Goal: Transaction & Acquisition: Book appointment/travel/reservation

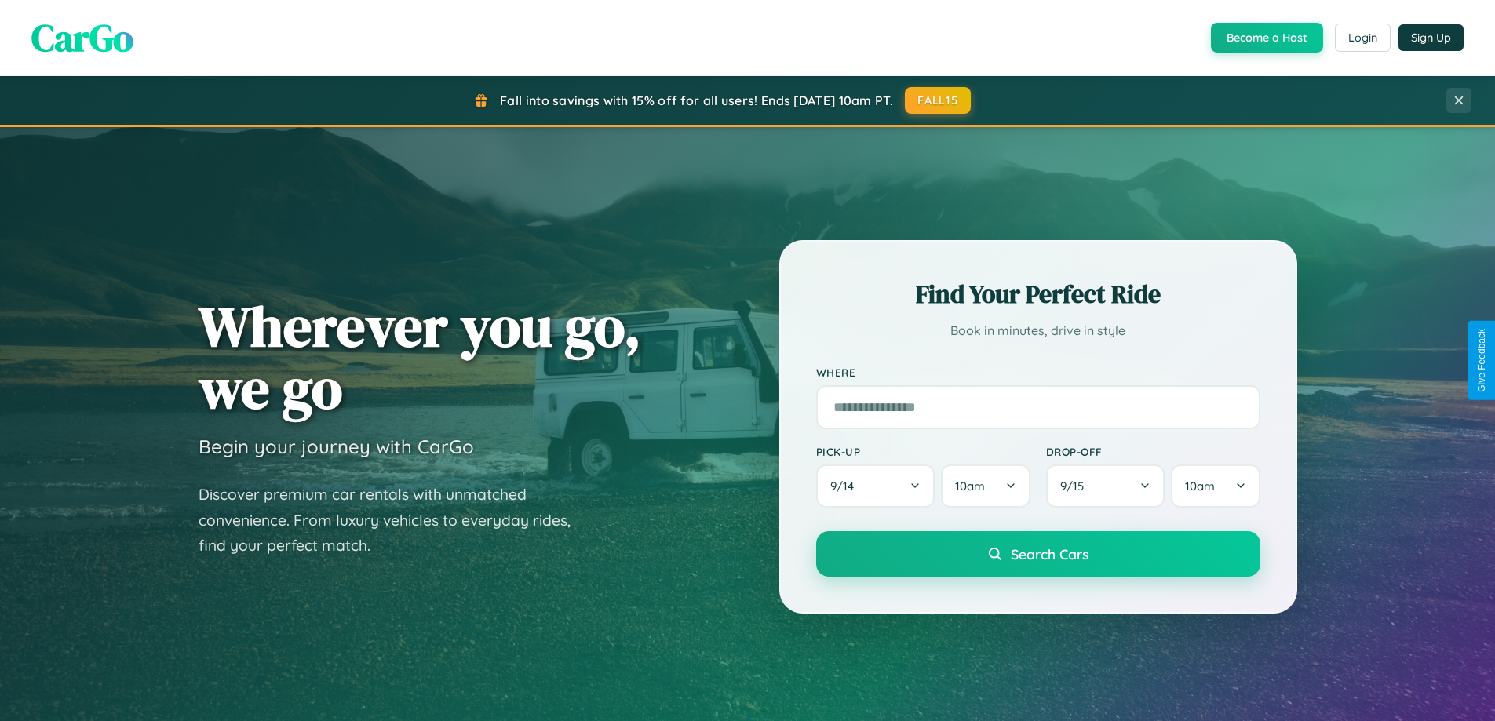
scroll to position [1080, 0]
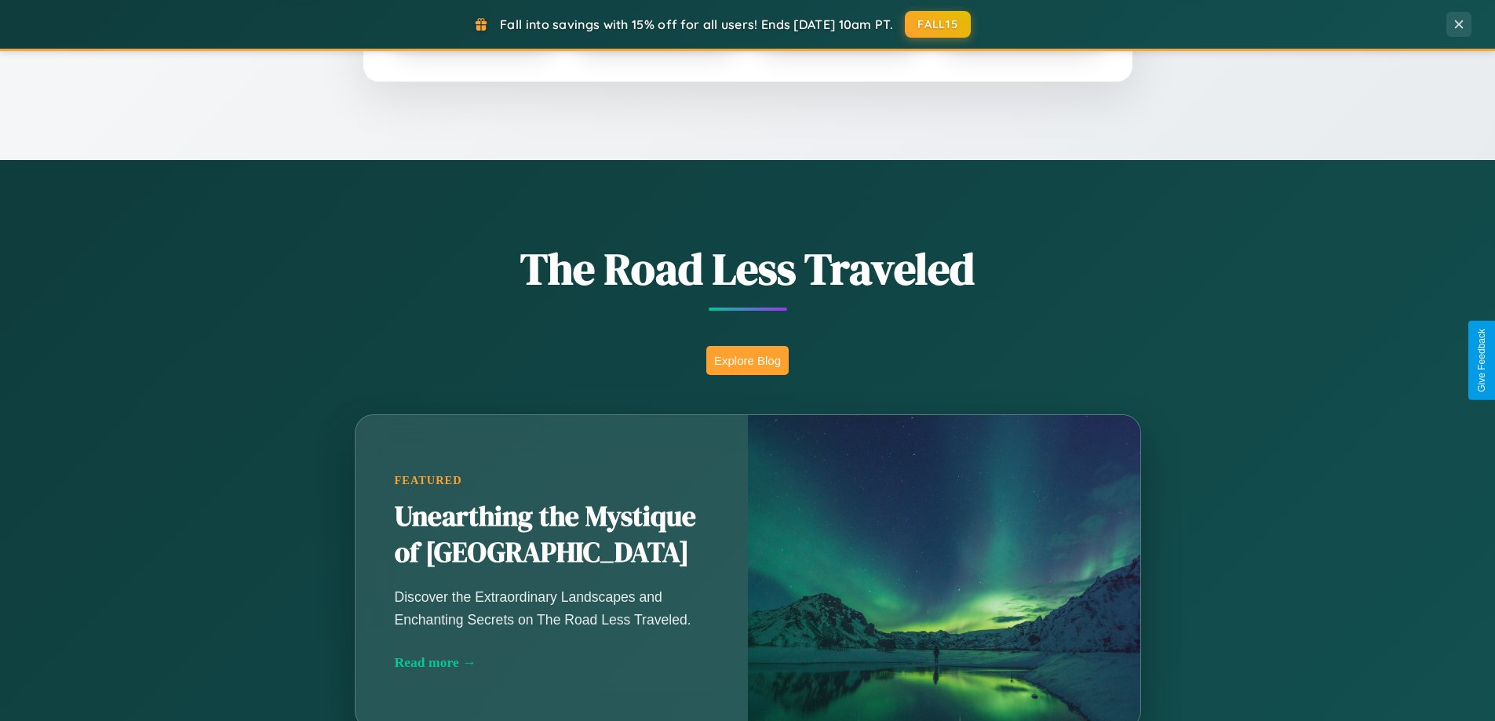
click at [747, 360] on button "Explore Blog" at bounding box center [747, 360] width 82 height 29
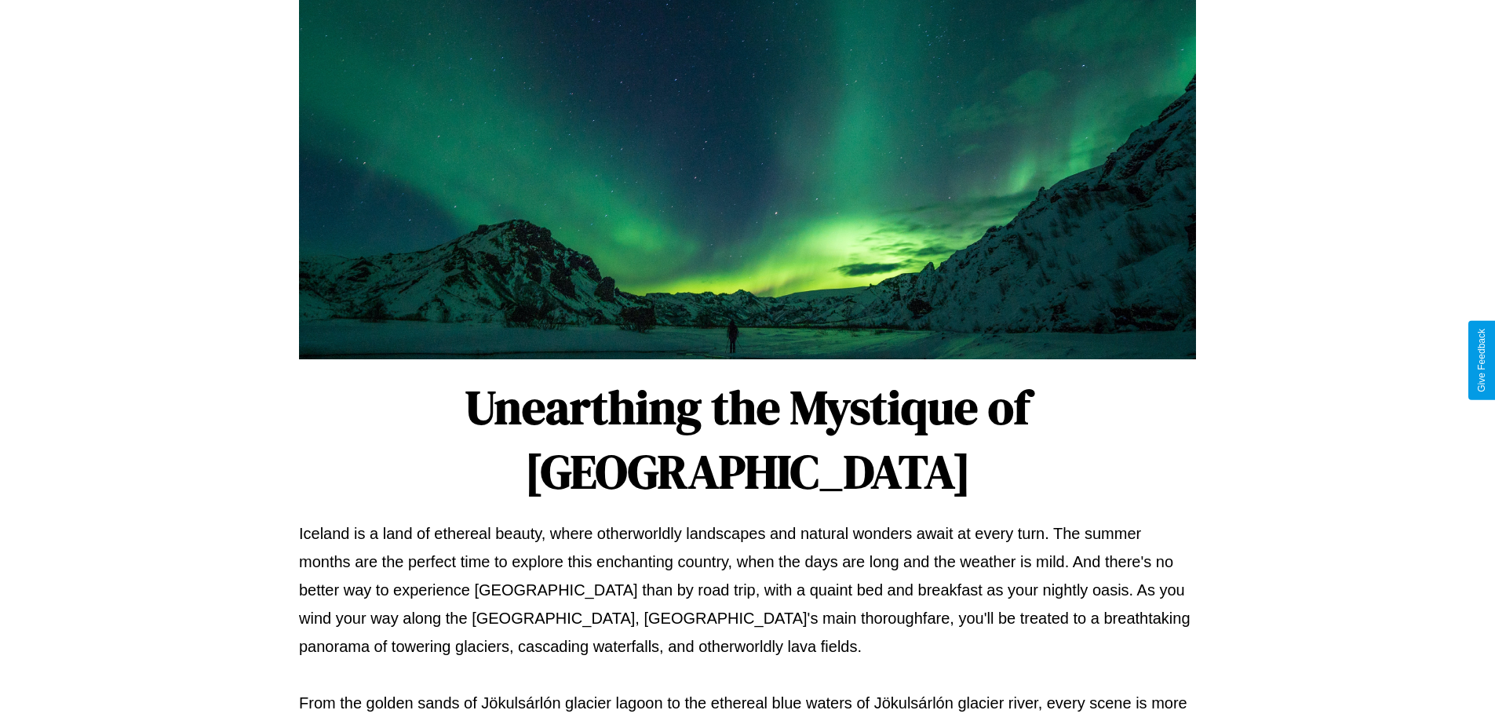
scroll to position [508, 0]
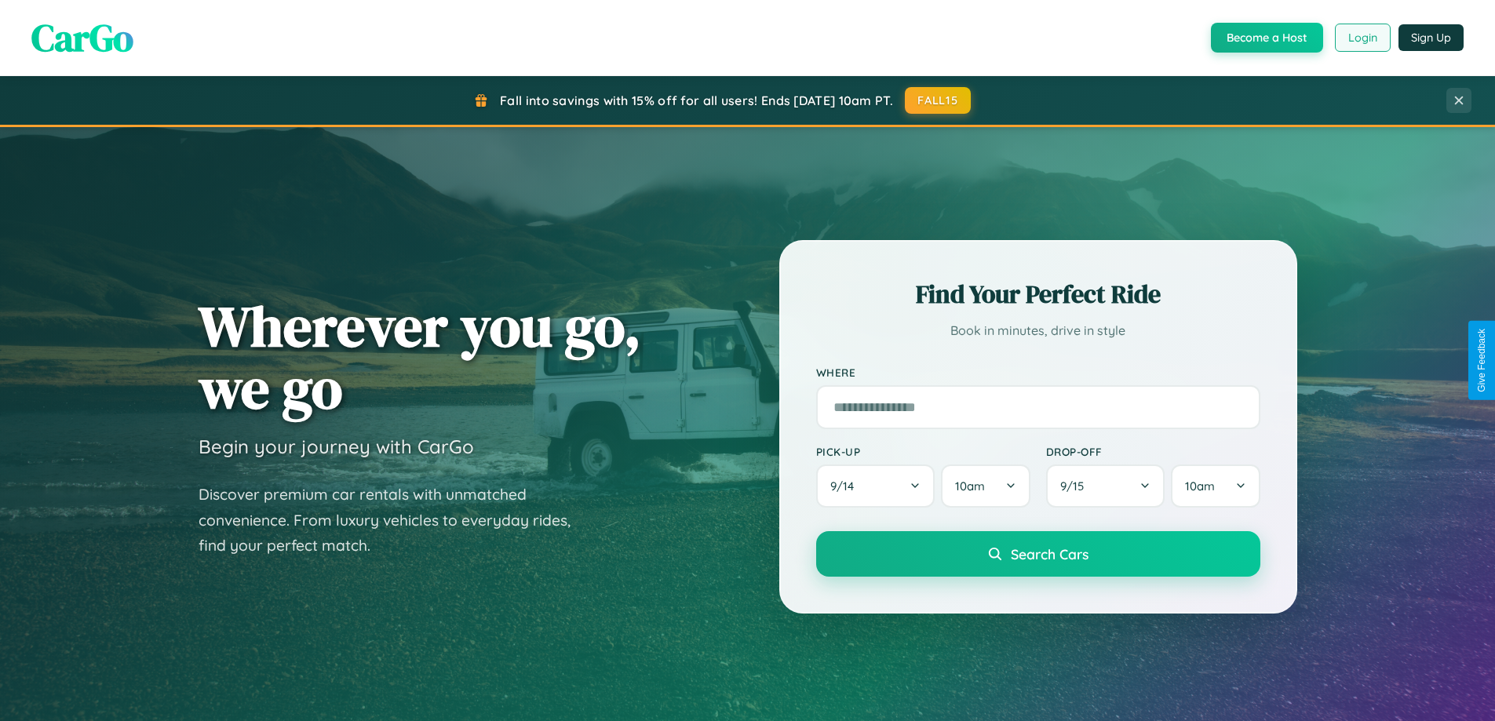
click at [1361, 38] on button "Login" at bounding box center [1362, 38] width 56 height 28
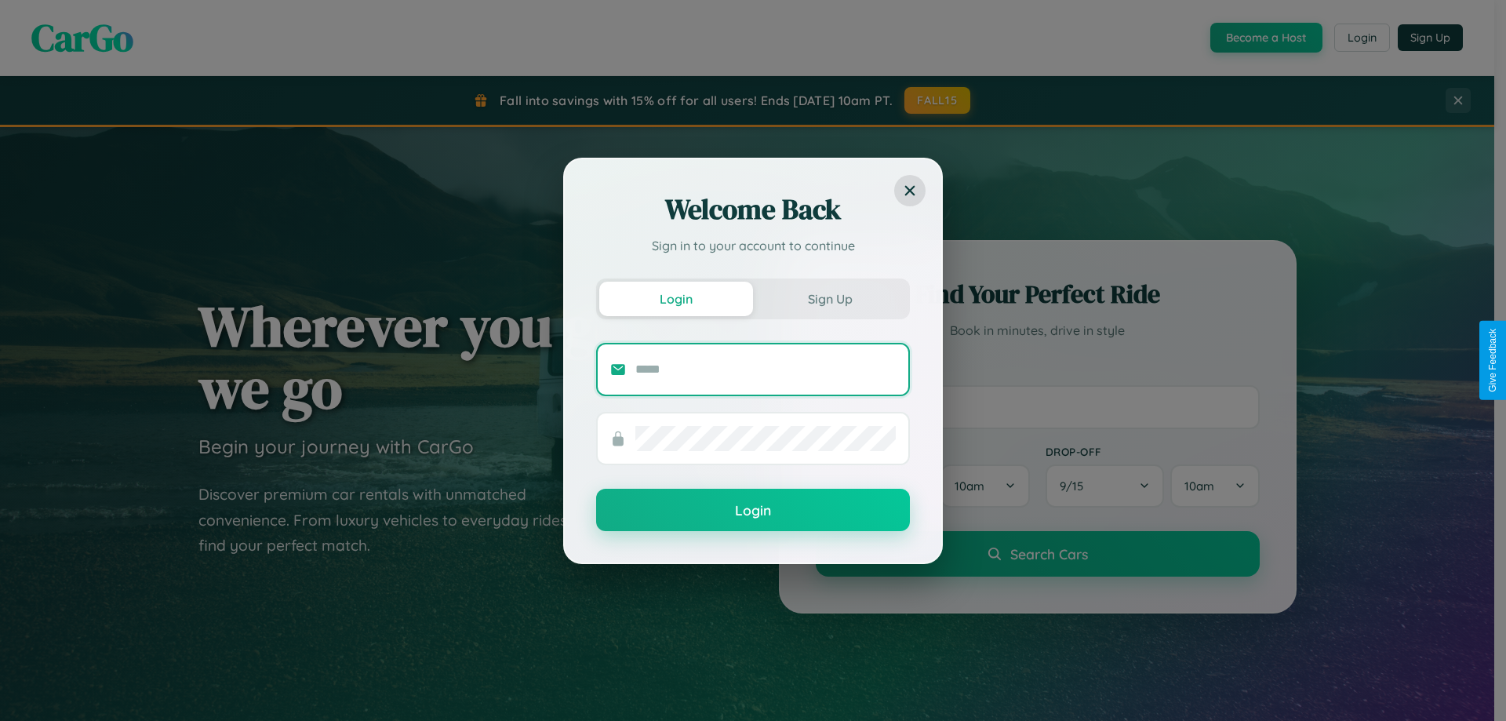
click at [766, 369] on input "text" at bounding box center [765, 369] width 260 height 25
type input "**********"
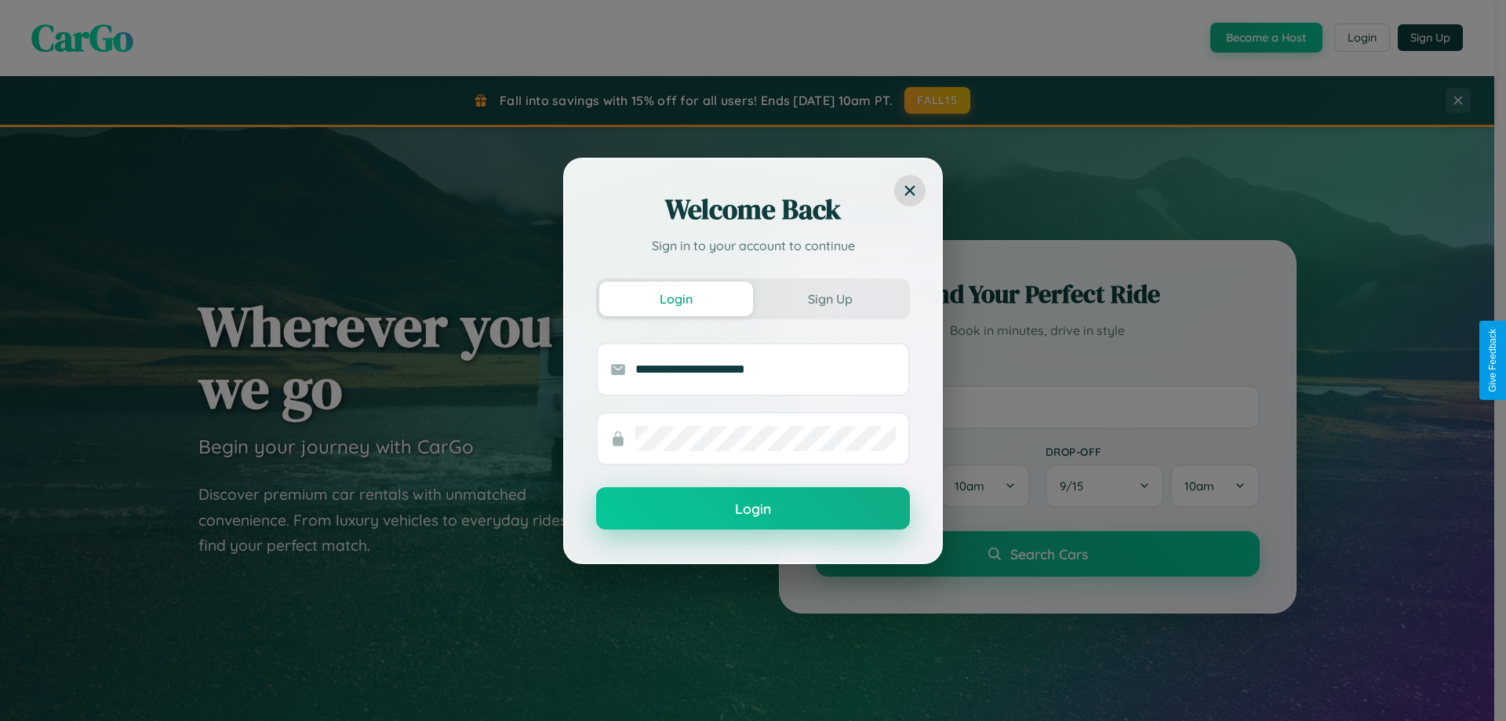
click at [753, 509] on button "Login" at bounding box center [753, 508] width 314 height 42
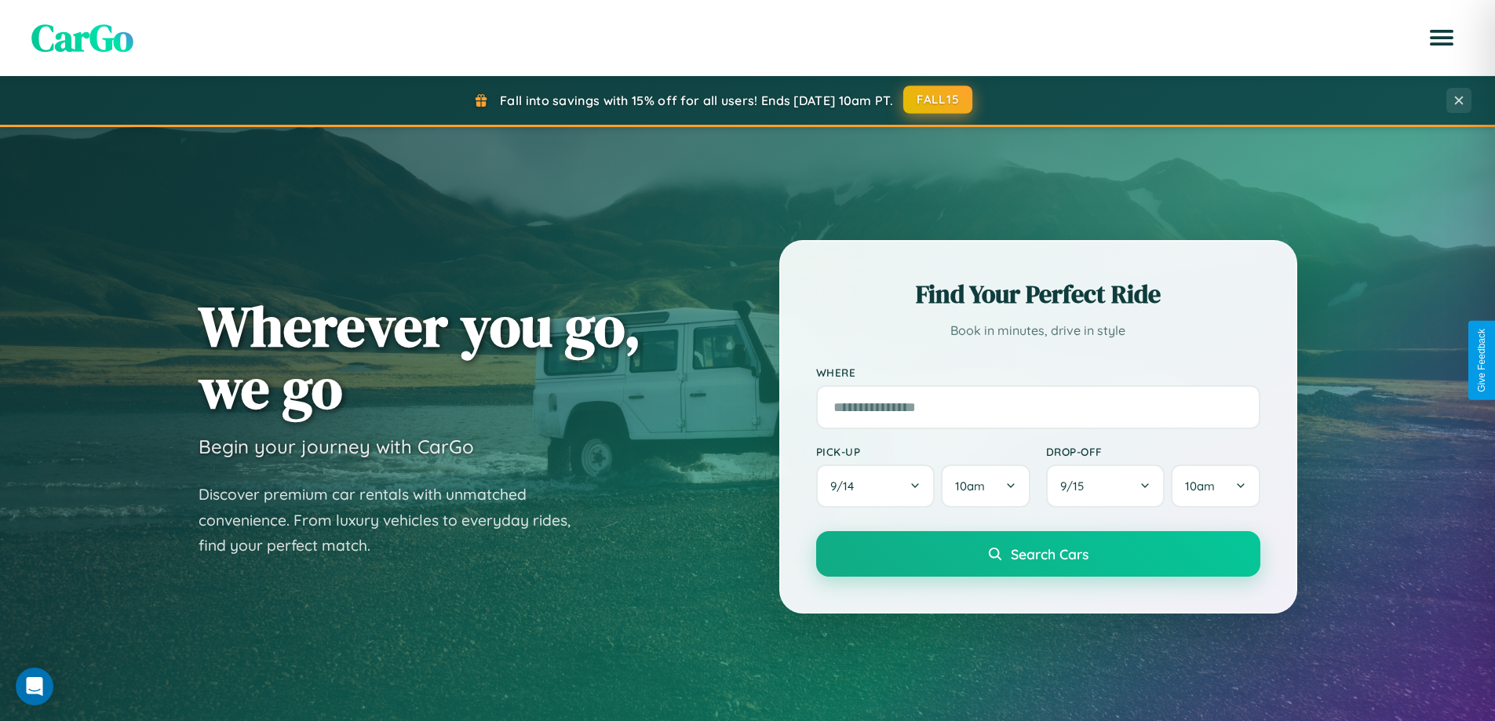
click at [938, 100] on button "FALL15" at bounding box center [937, 100] width 69 height 28
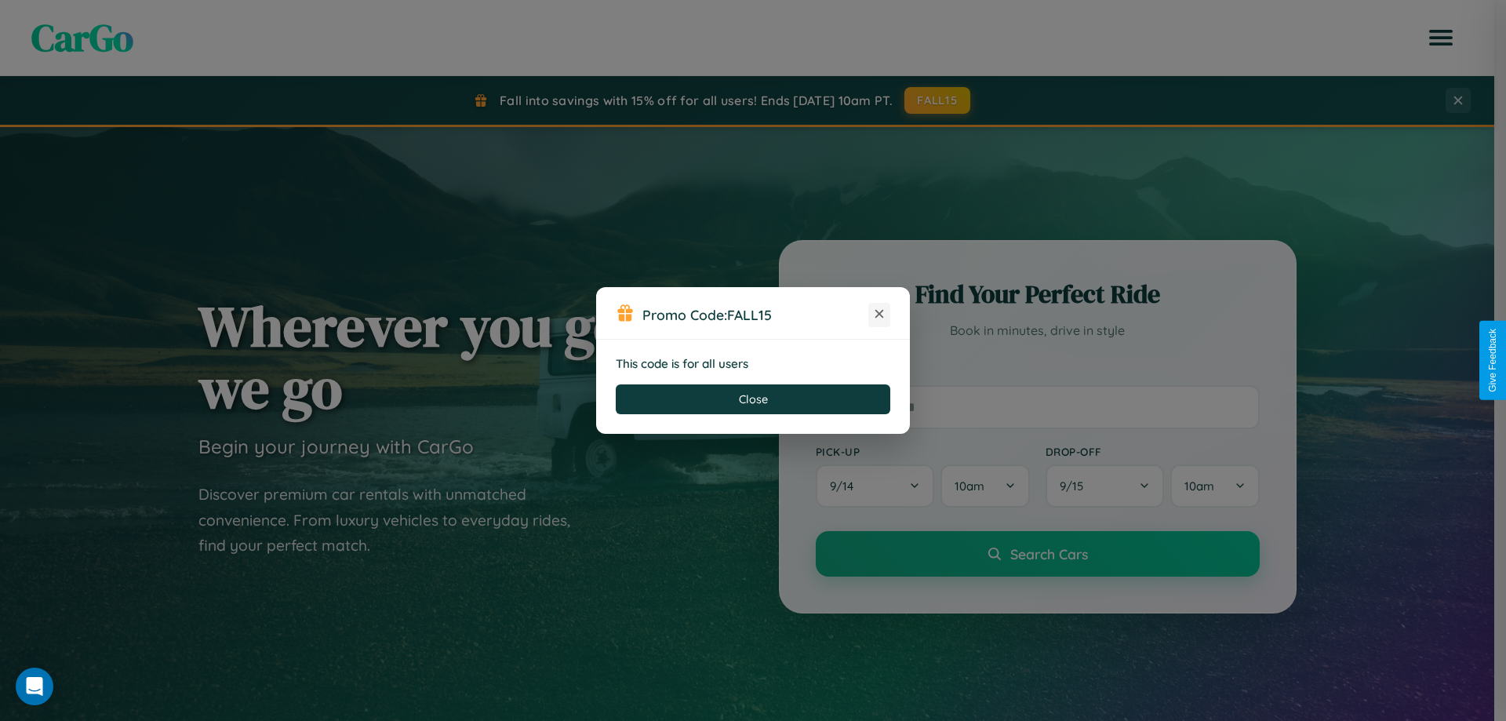
click at [879, 315] on icon at bounding box center [880, 314] width 16 height 16
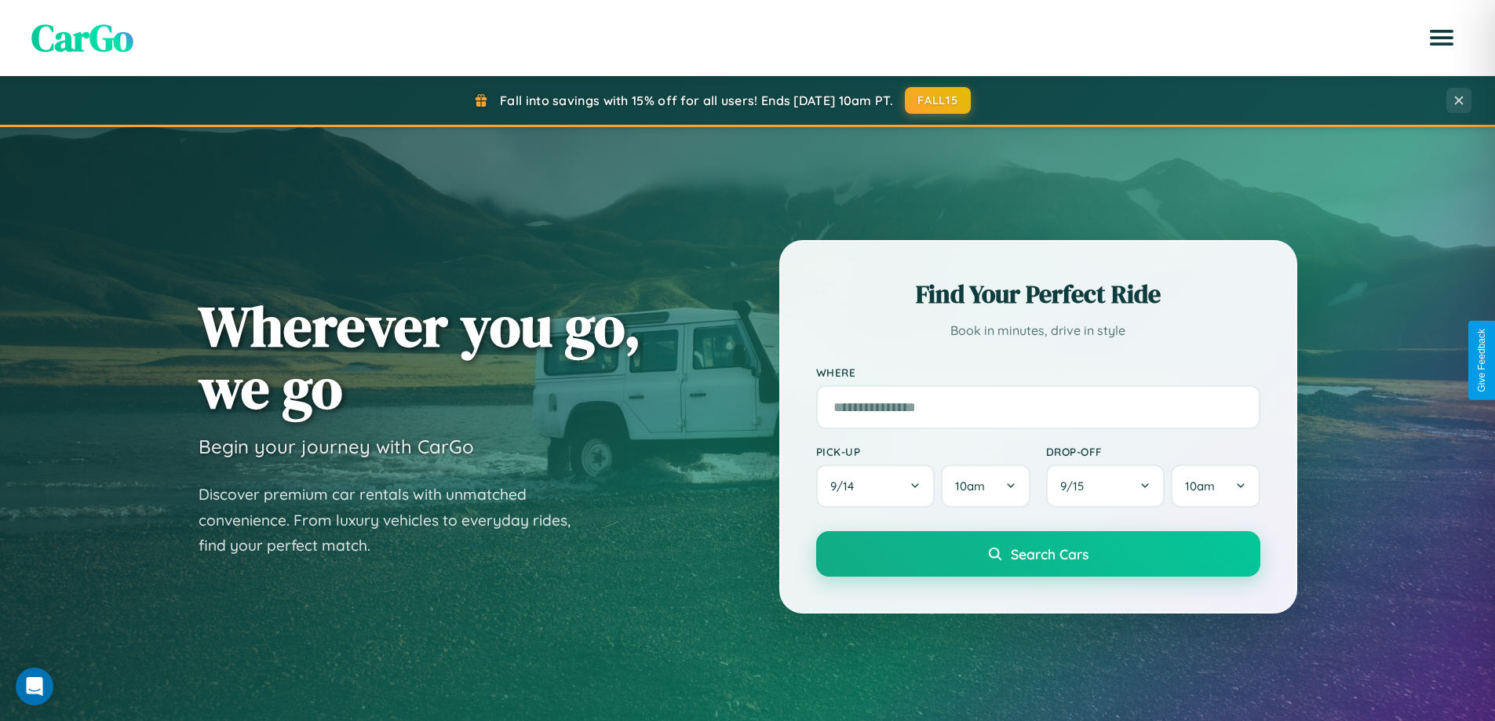
scroll to position [676, 0]
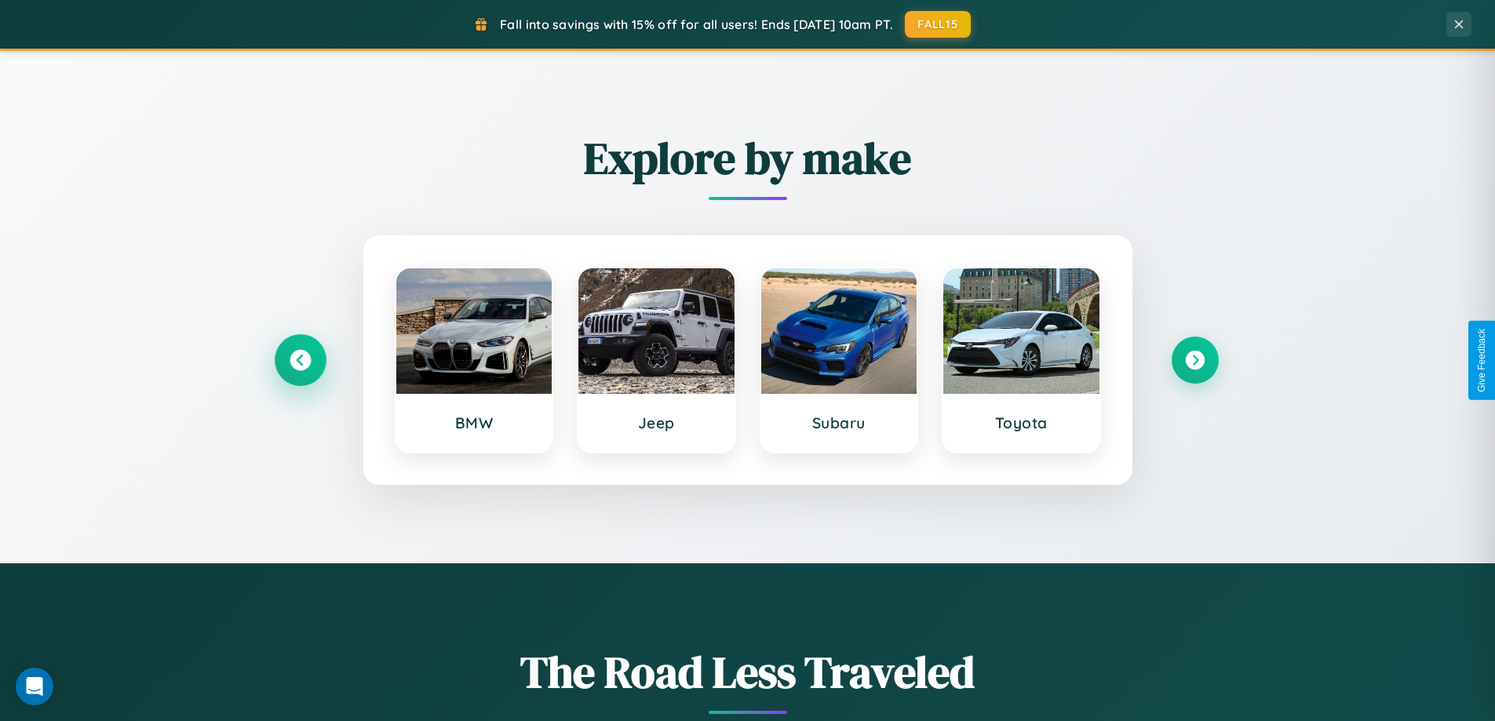
click at [300, 360] on icon at bounding box center [299, 360] width 21 height 21
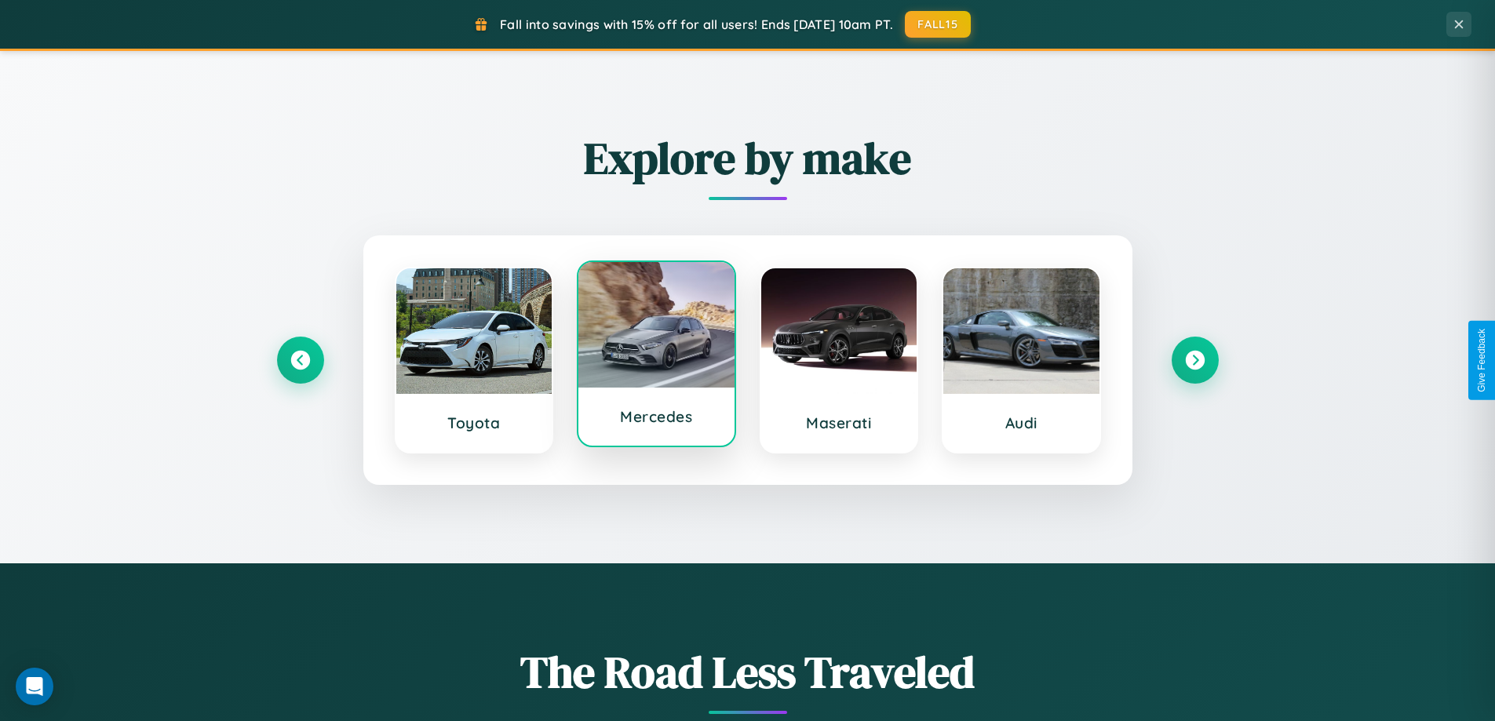
click at [656, 357] on div at bounding box center [656, 325] width 156 height 126
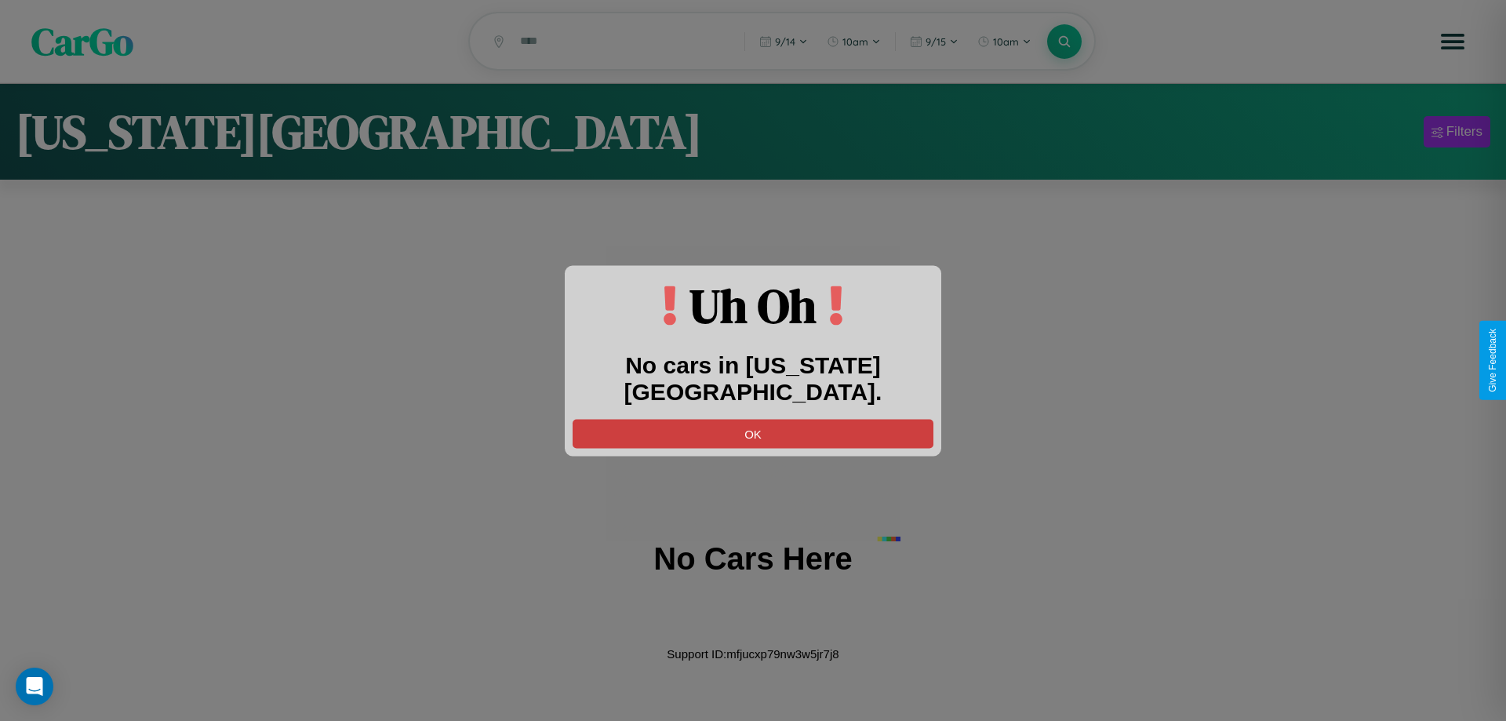
click at [753, 419] on button "OK" at bounding box center [753, 433] width 361 height 29
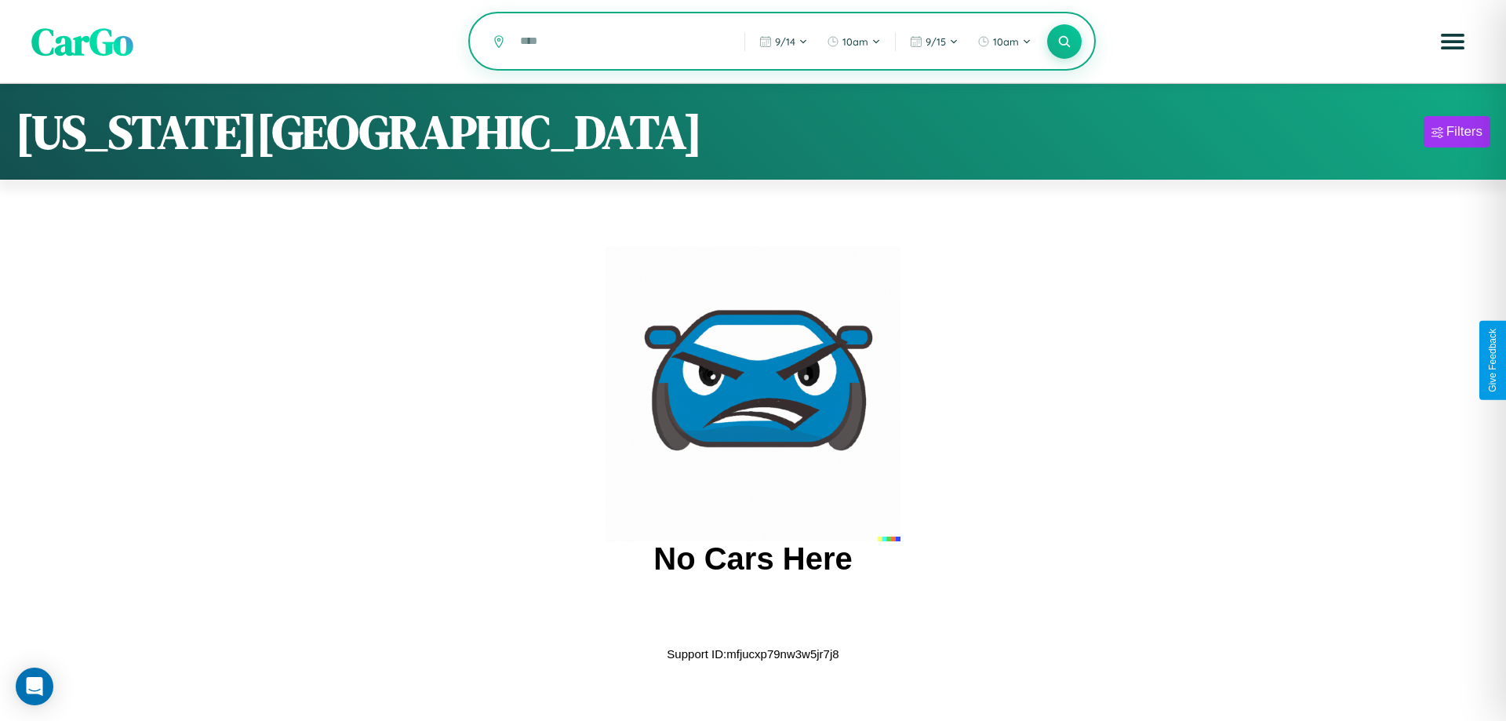
click at [621, 42] on input "text" at bounding box center [620, 40] width 217 height 27
click at [1065, 42] on icon at bounding box center [1064, 41] width 15 height 15
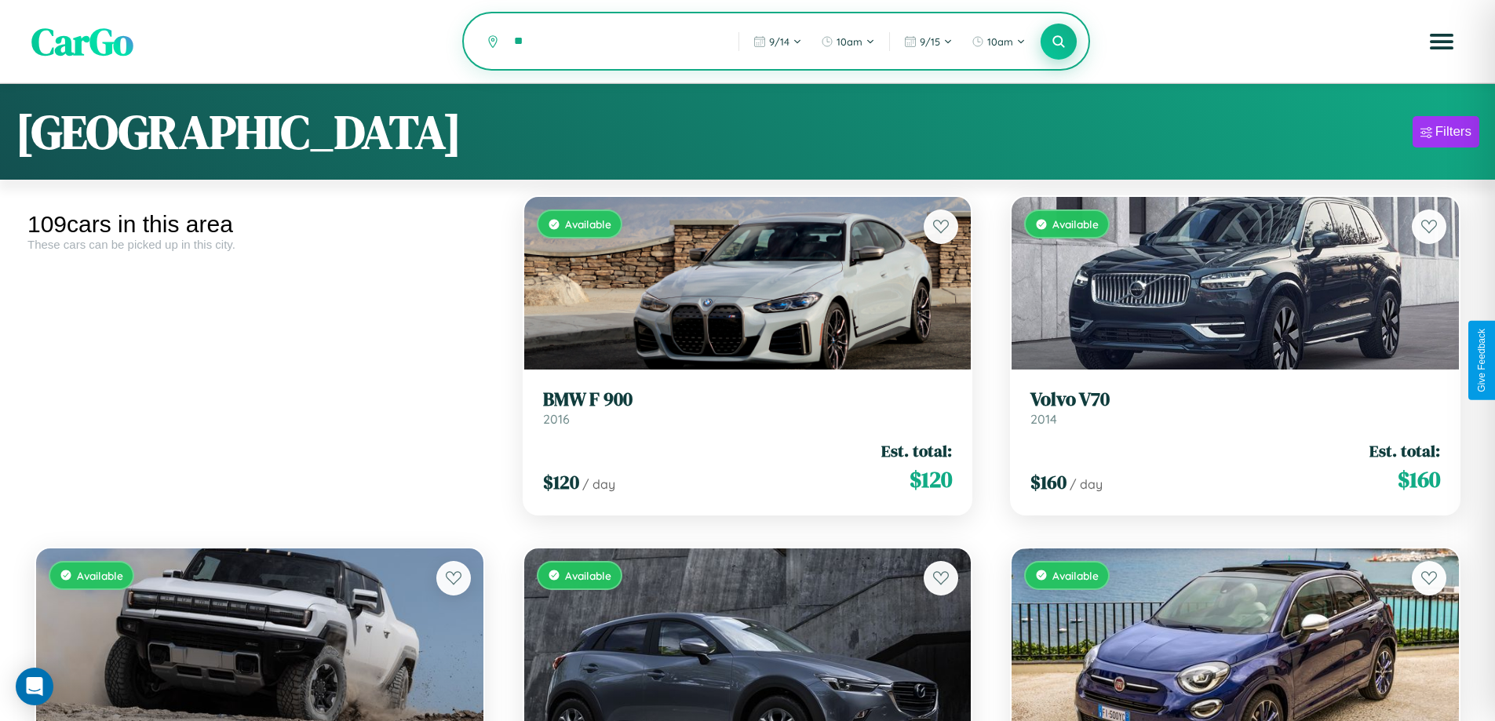
type input "*"
type input "**********"
click at [1058, 42] on icon at bounding box center [1058, 41] width 15 height 15
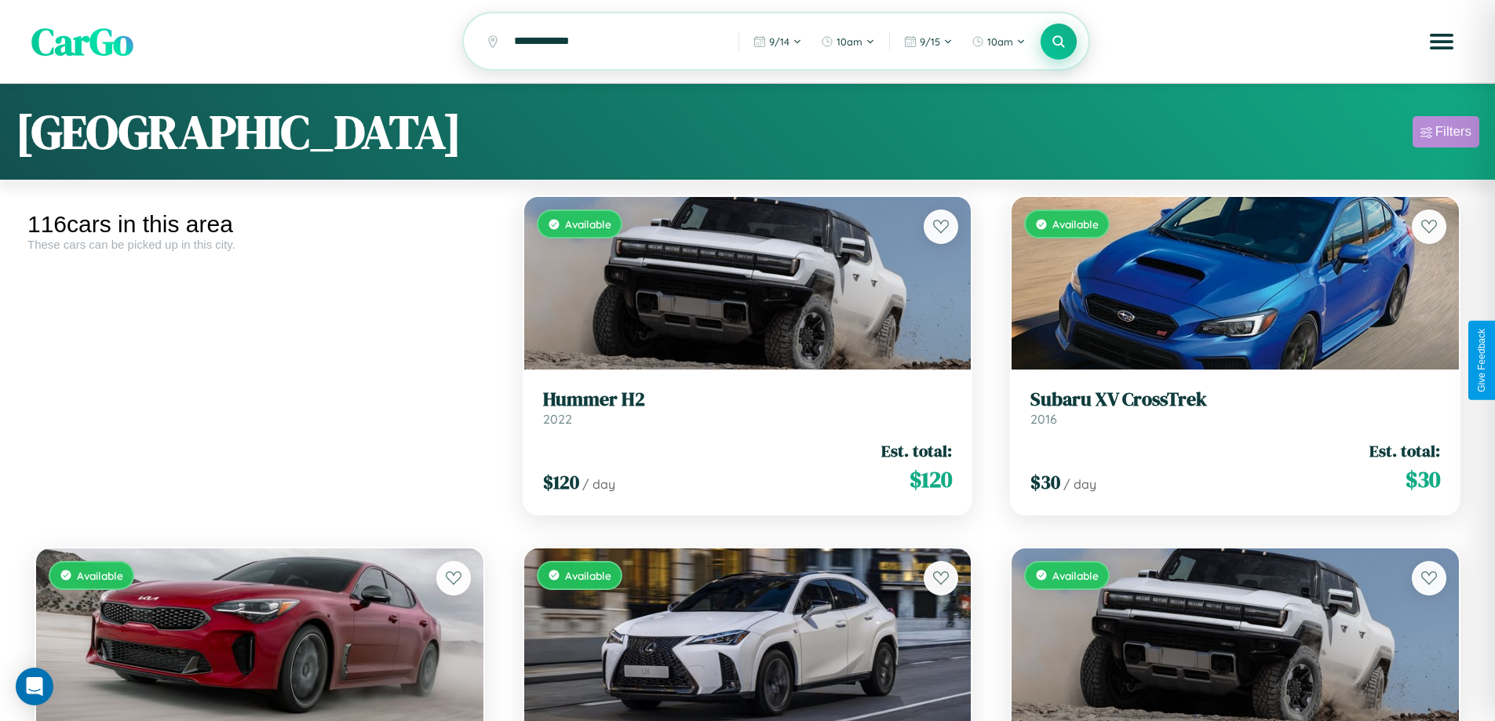
click at [1445, 134] on div "Filters" at bounding box center [1453, 132] width 36 height 16
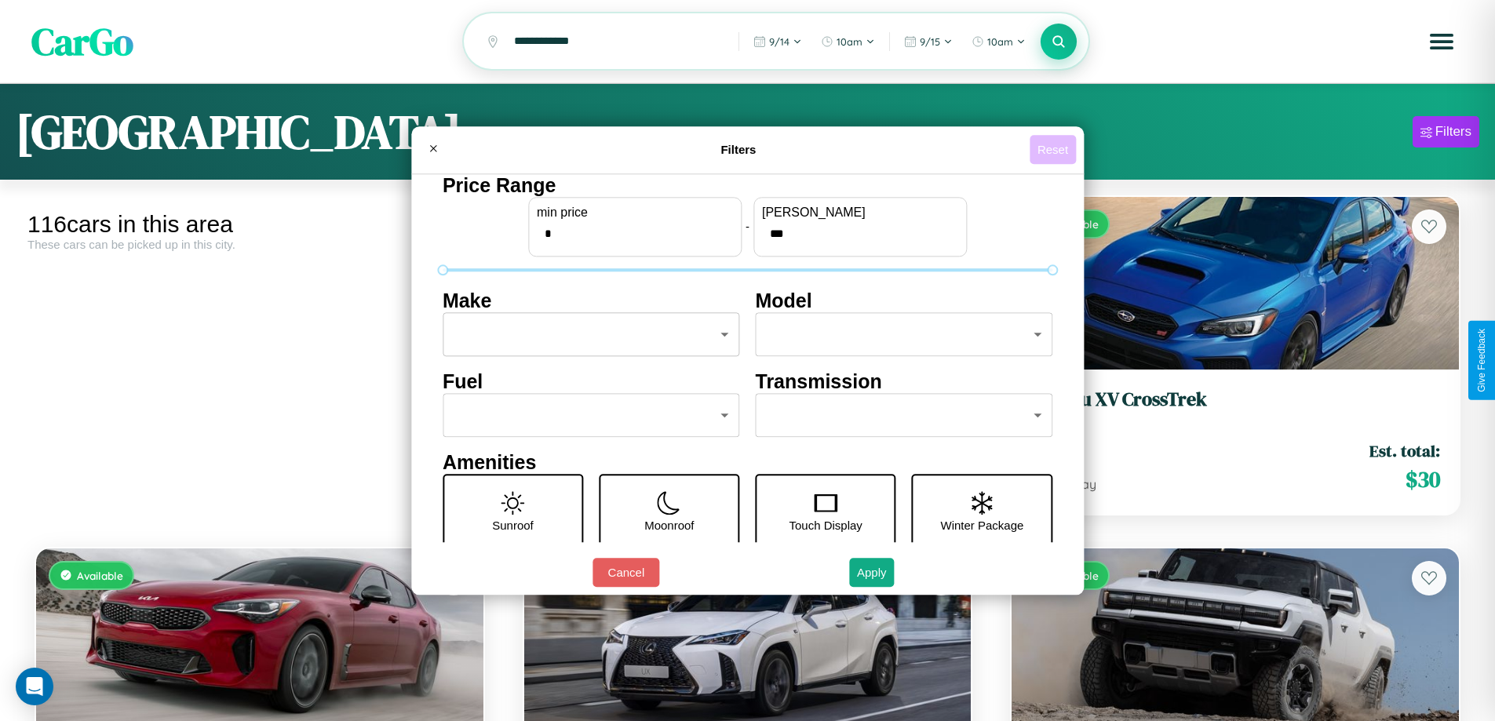
click at [1054, 149] on button "Reset" at bounding box center [1052, 149] width 46 height 29
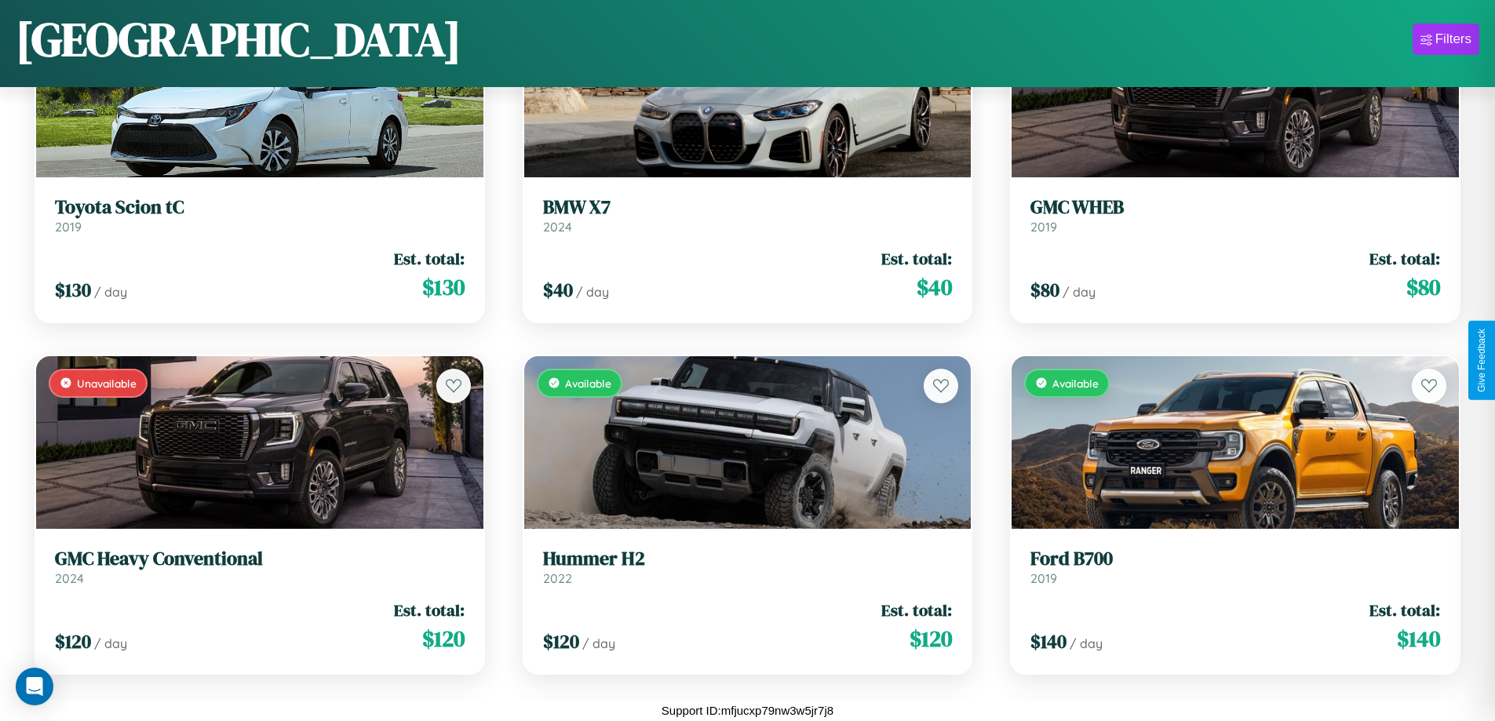
scroll to position [7598, 0]
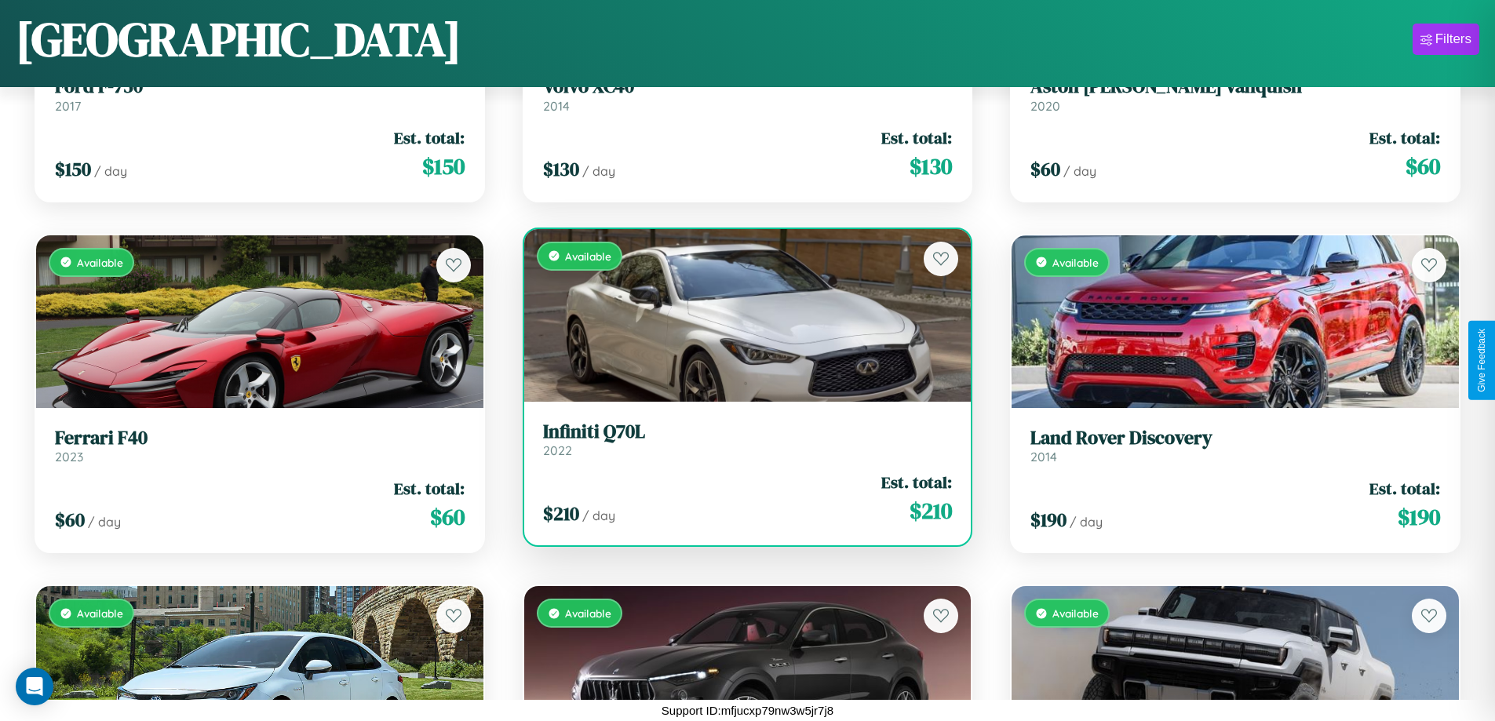
click at [741, 504] on div "$ 210 / day Est. total: $ 210" at bounding box center [748, 499] width 410 height 56
click at [741, 498] on div "$ 210 / day Est. total: $ 210" at bounding box center [748, 499] width 410 height 56
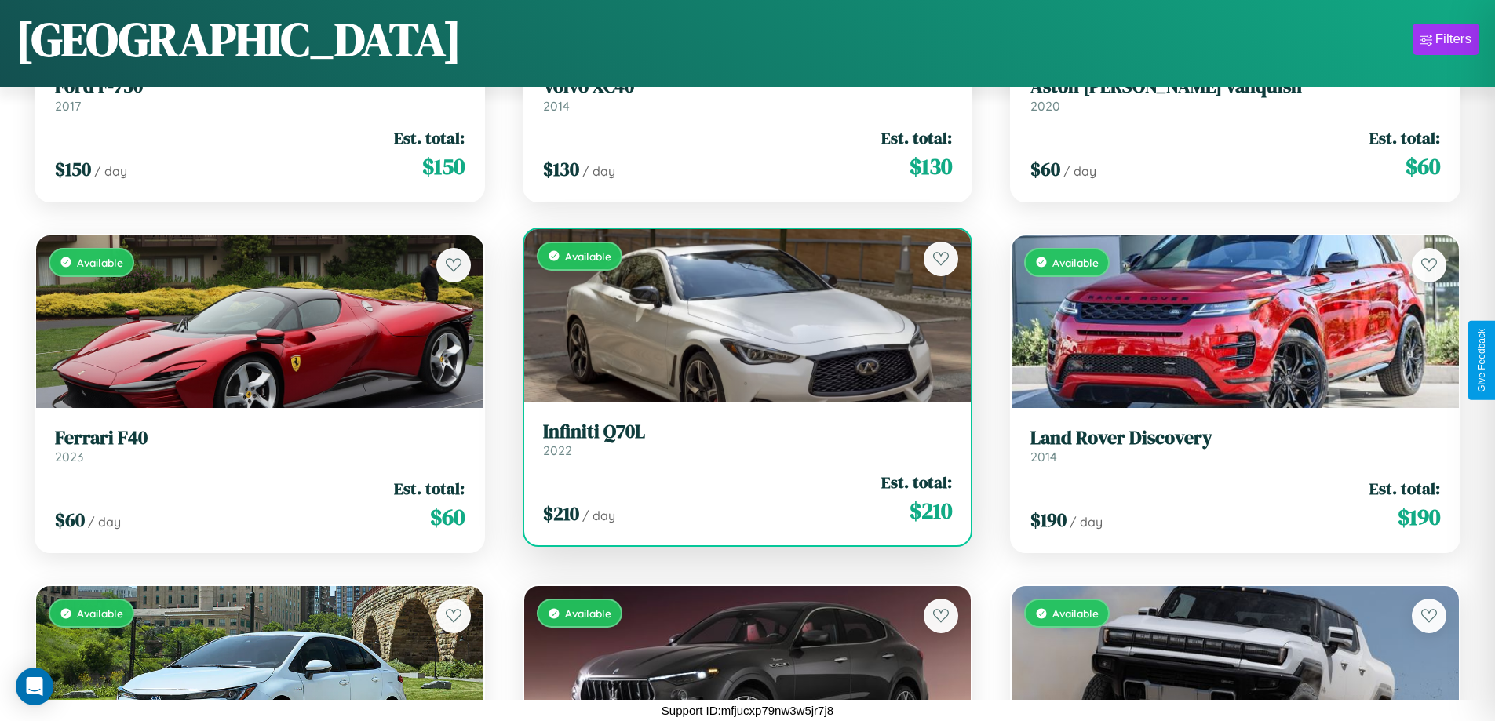
click at [741, 498] on div "$ 210 / day Est. total: $ 210" at bounding box center [748, 499] width 410 height 56
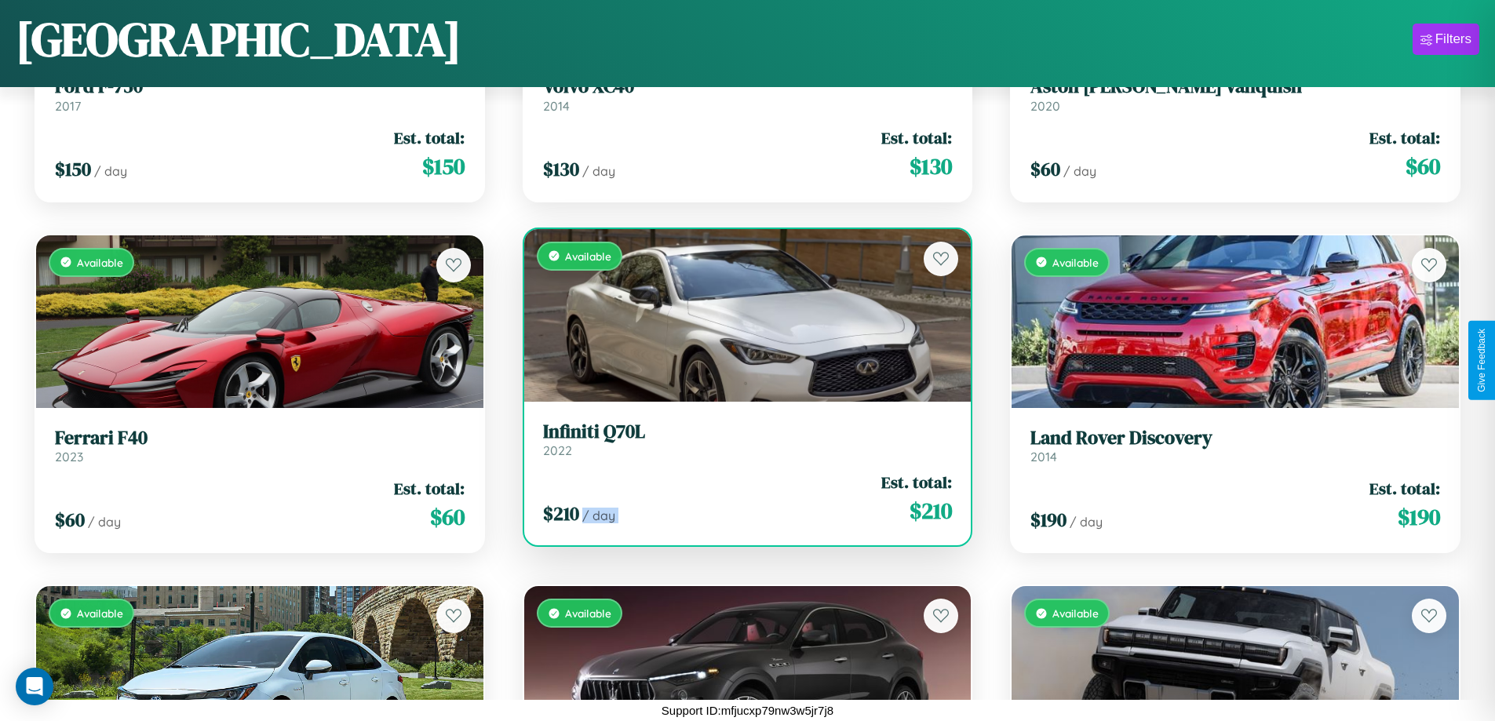
click at [741, 498] on div "$ 210 / day Est. total: $ 210" at bounding box center [748, 499] width 410 height 56
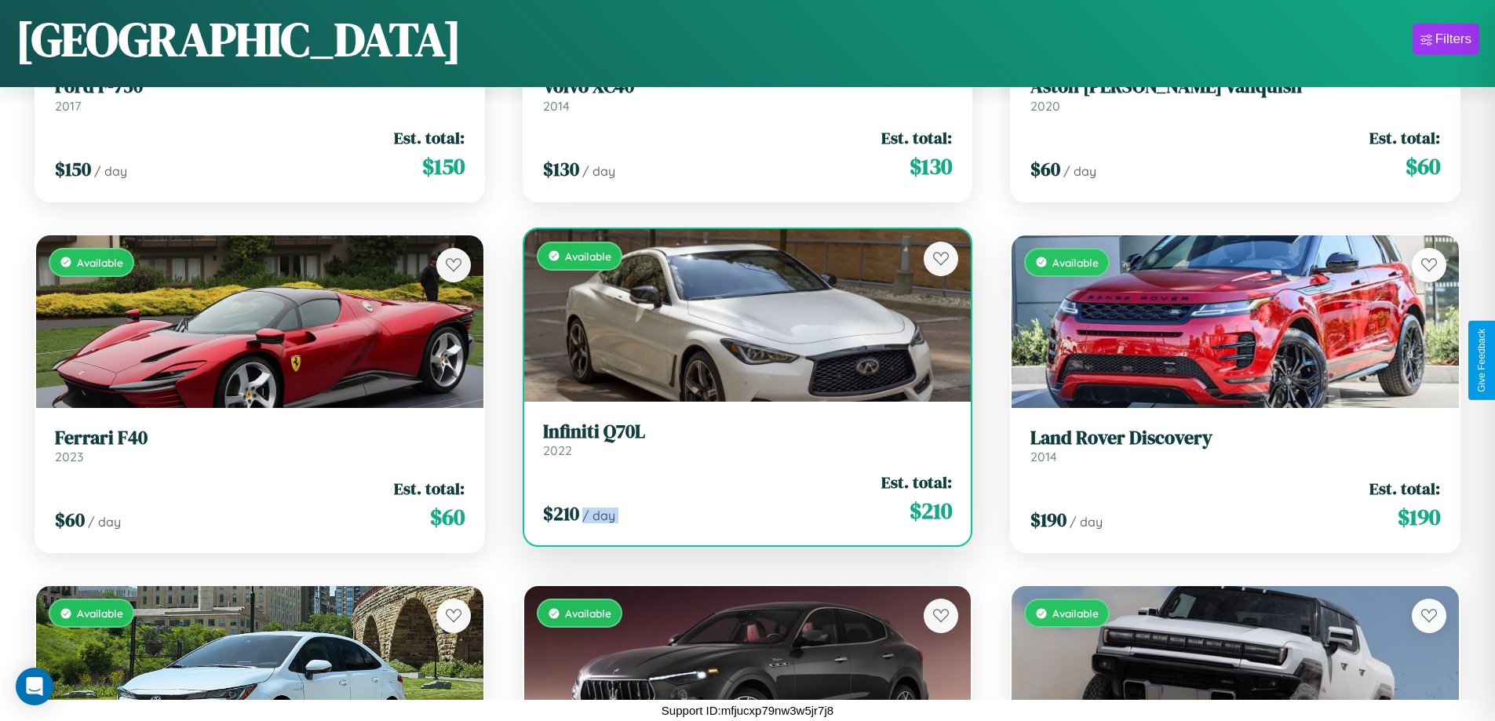
click at [741, 498] on div "$ 210 / day Est. total: $ 210" at bounding box center [748, 499] width 410 height 56
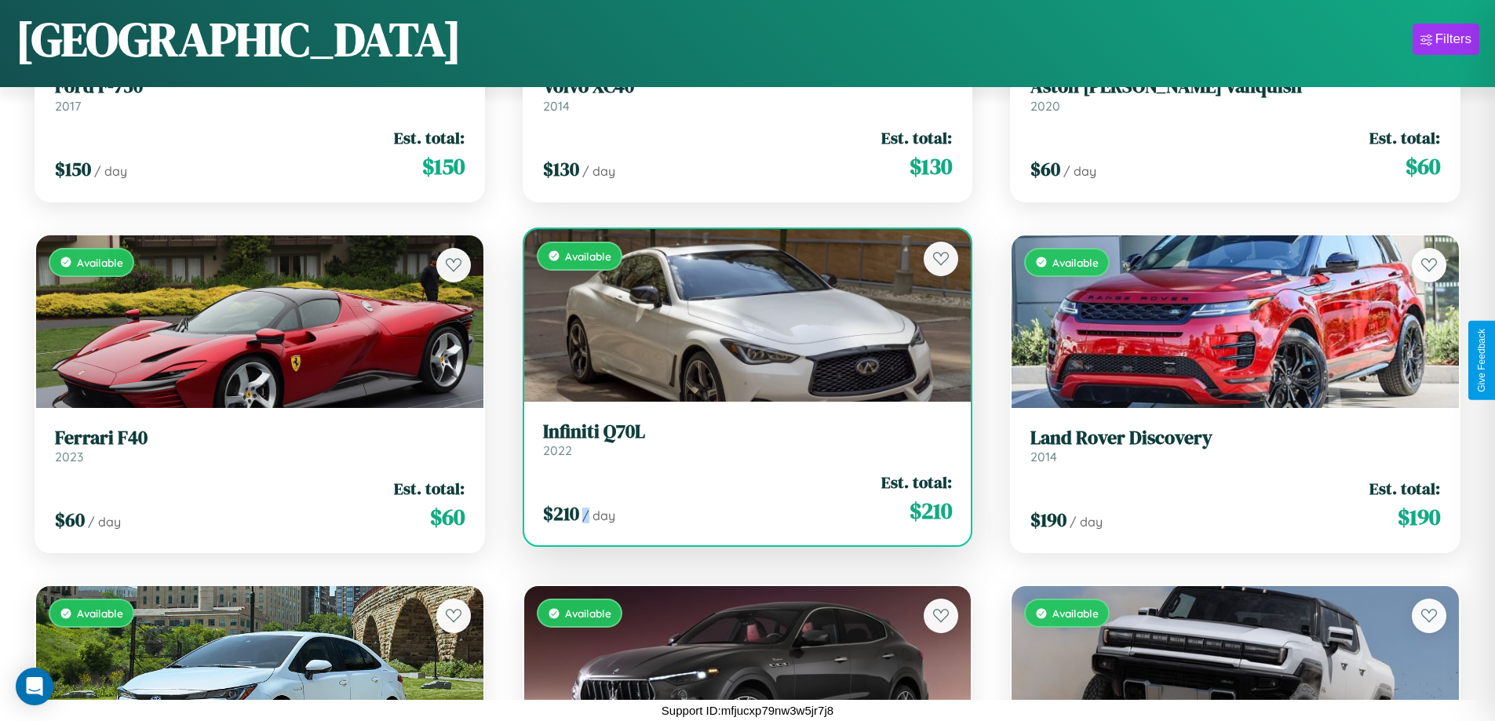
click at [741, 498] on div "$ 210 / day Est. total: $ 210" at bounding box center [748, 499] width 410 height 56
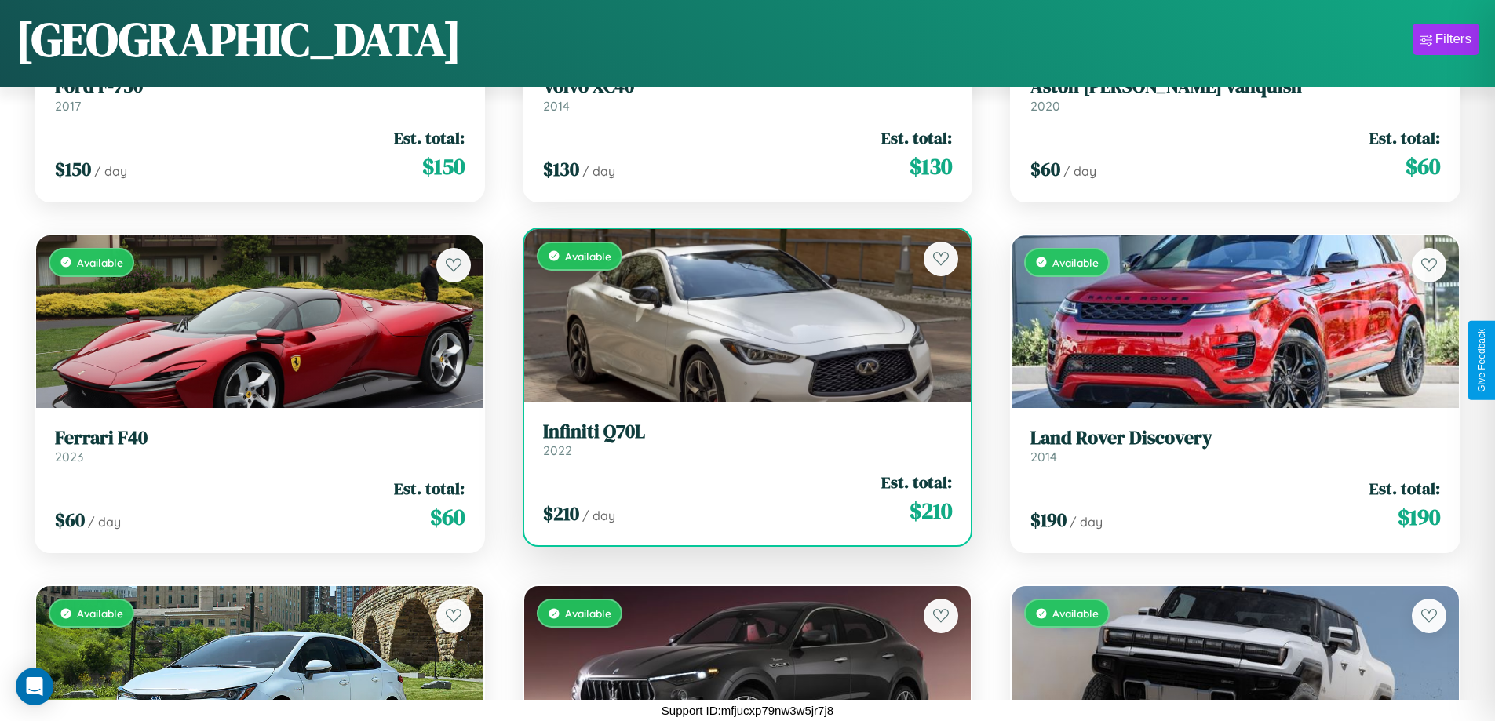
click at [741, 439] on h3 "Infiniti Q70L" at bounding box center [748, 432] width 410 height 23
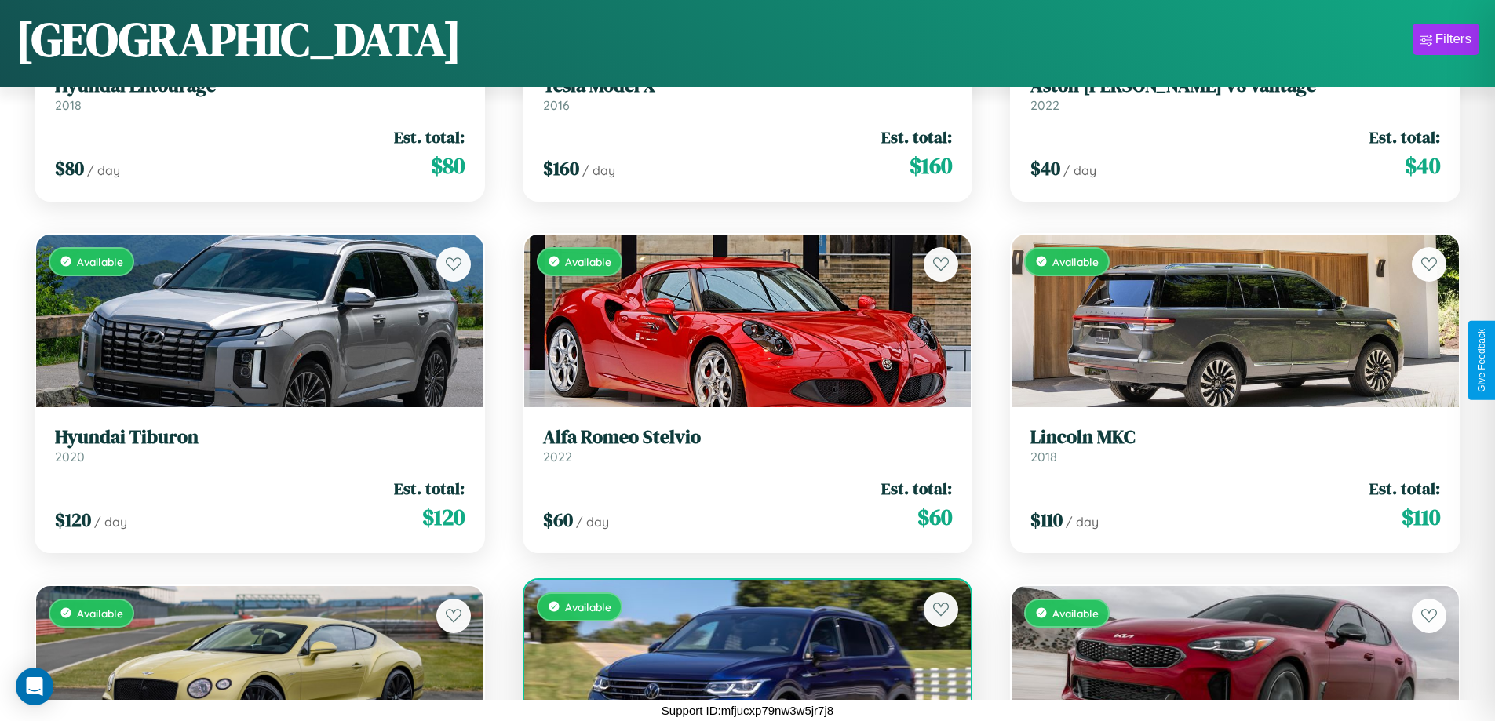
scroll to position [9355, 0]
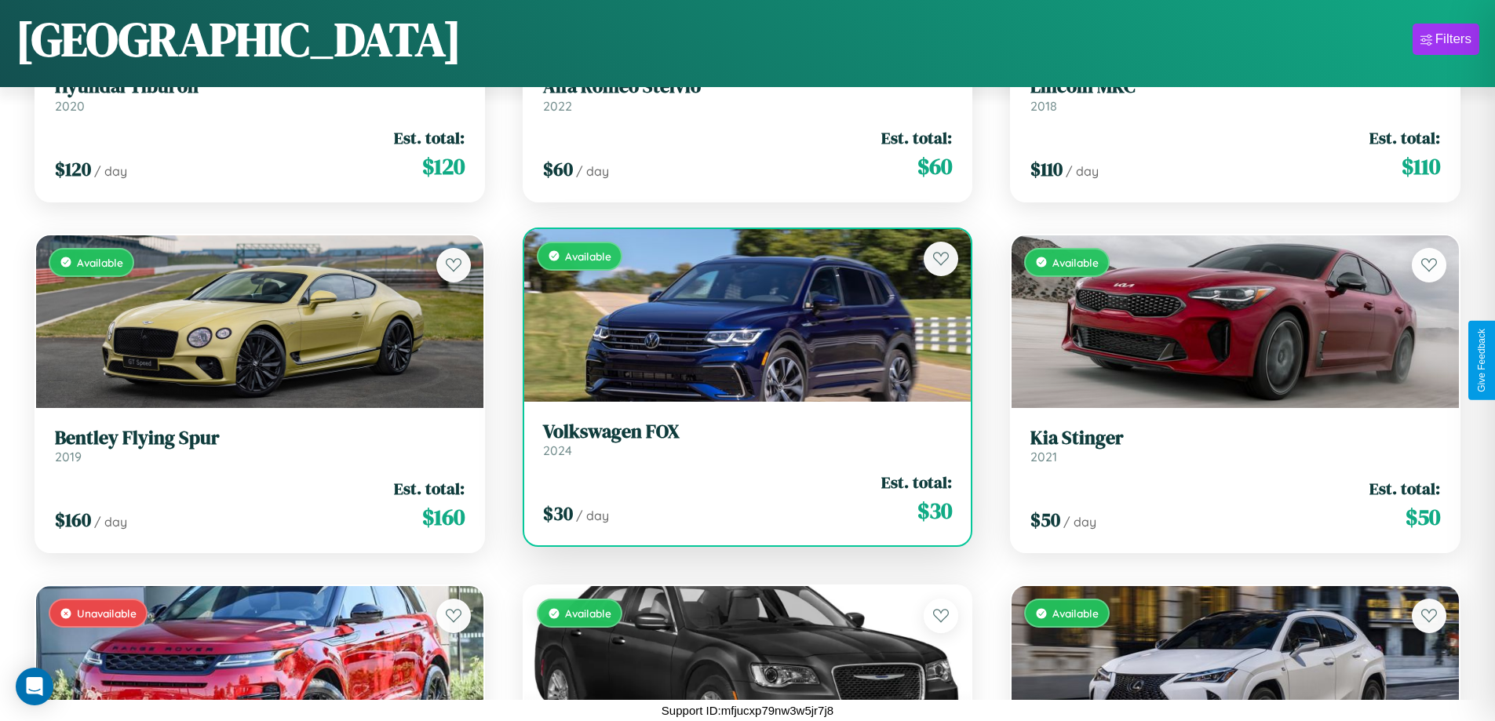
click at [741, 443] on h3 "Volkswagen FOX" at bounding box center [748, 432] width 410 height 23
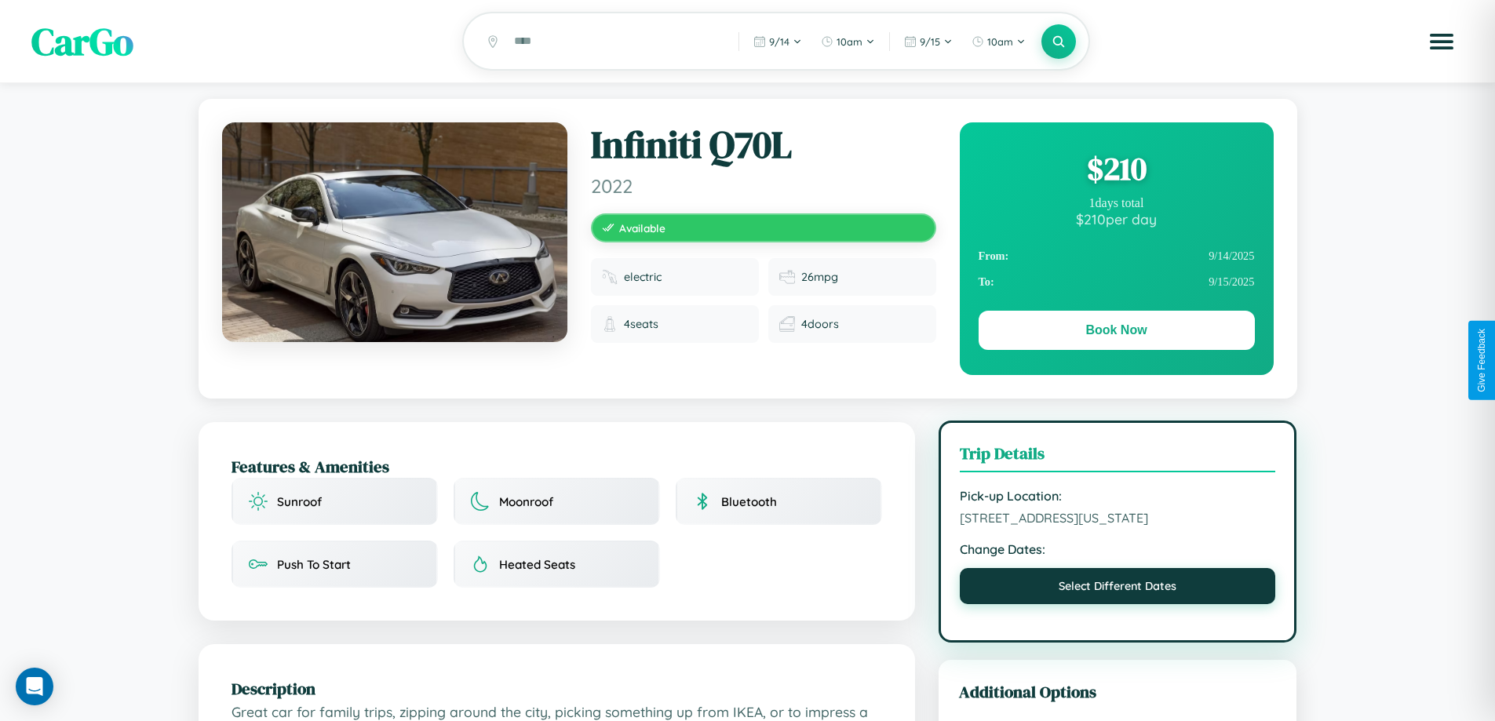
click at [1117, 604] on button "Select Different Dates" at bounding box center [1117, 586] width 316 height 36
select select "*"
select select "****"
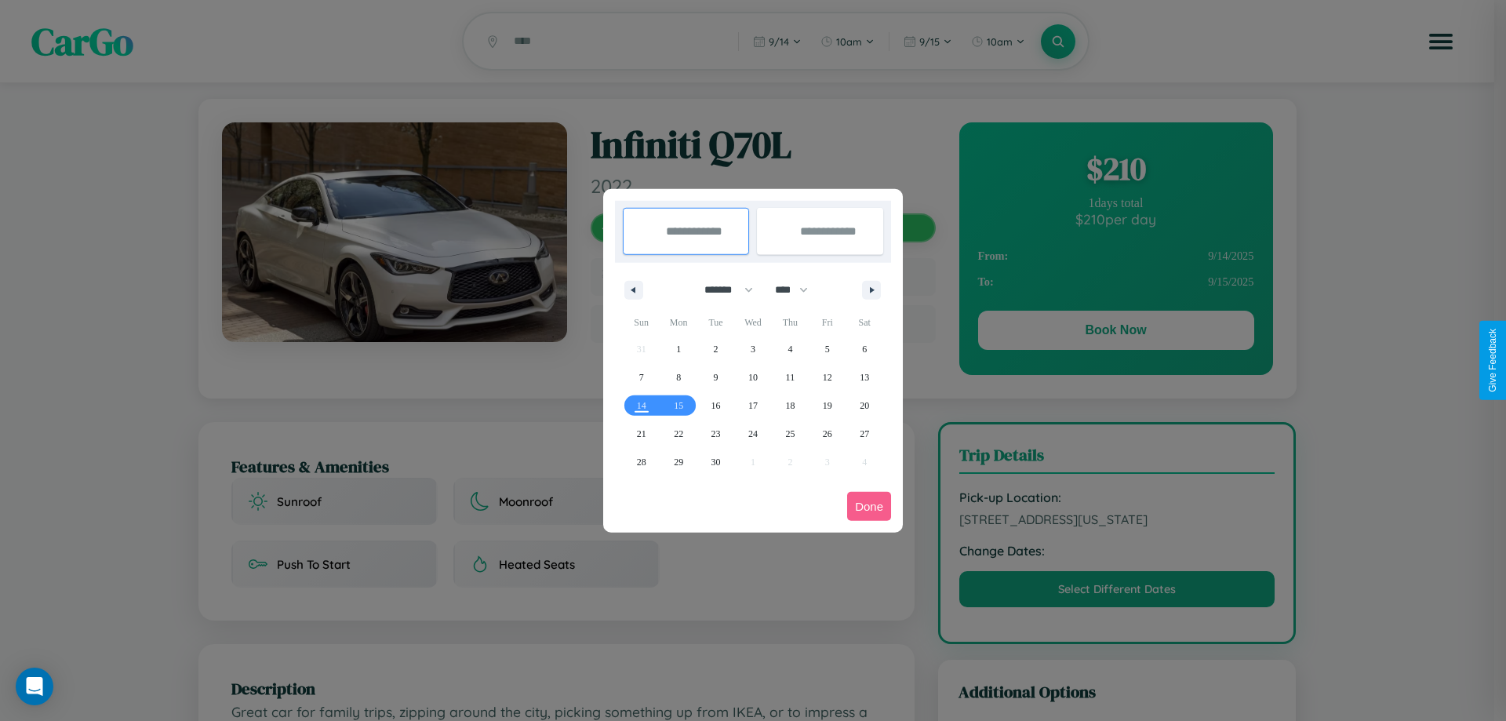
drag, startPoint x: 722, startPoint y: 289, endPoint x: 753, endPoint y: 315, distance: 40.2
click at [722, 289] on select "******* ******** ***** ***** *** **** **** ****** ********* ******* ******** **…" at bounding box center [726, 290] width 67 height 26
select select "*"
click at [799, 289] on select "**** **** **** **** **** **** **** **** **** **** **** **** **** **** **** ****…" at bounding box center [790, 290] width 47 height 26
select select "****"
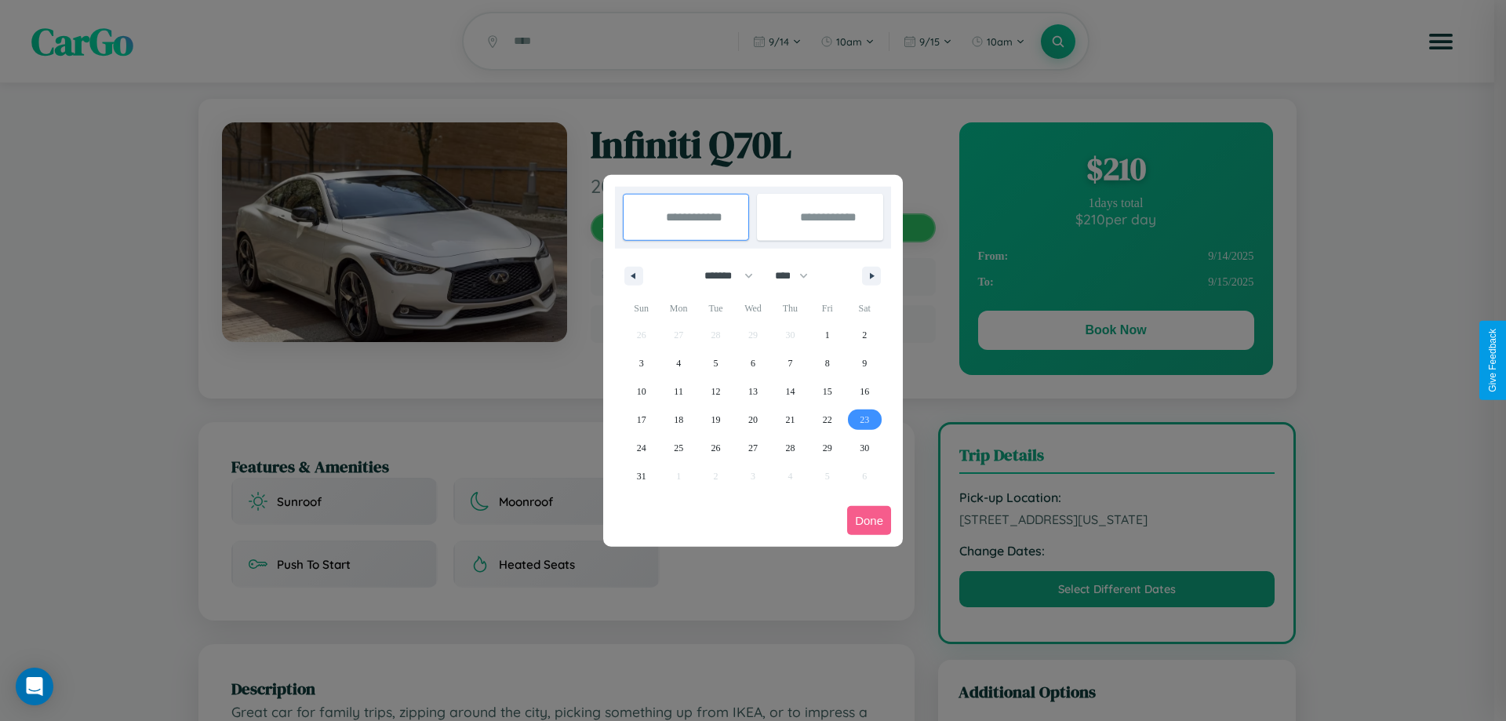
click at [865, 419] on span "23" at bounding box center [864, 420] width 9 height 28
type input "**********"
click at [872, 275] on icon "button" at bounding box center [875, 276] width 8 height 6
select select "*"
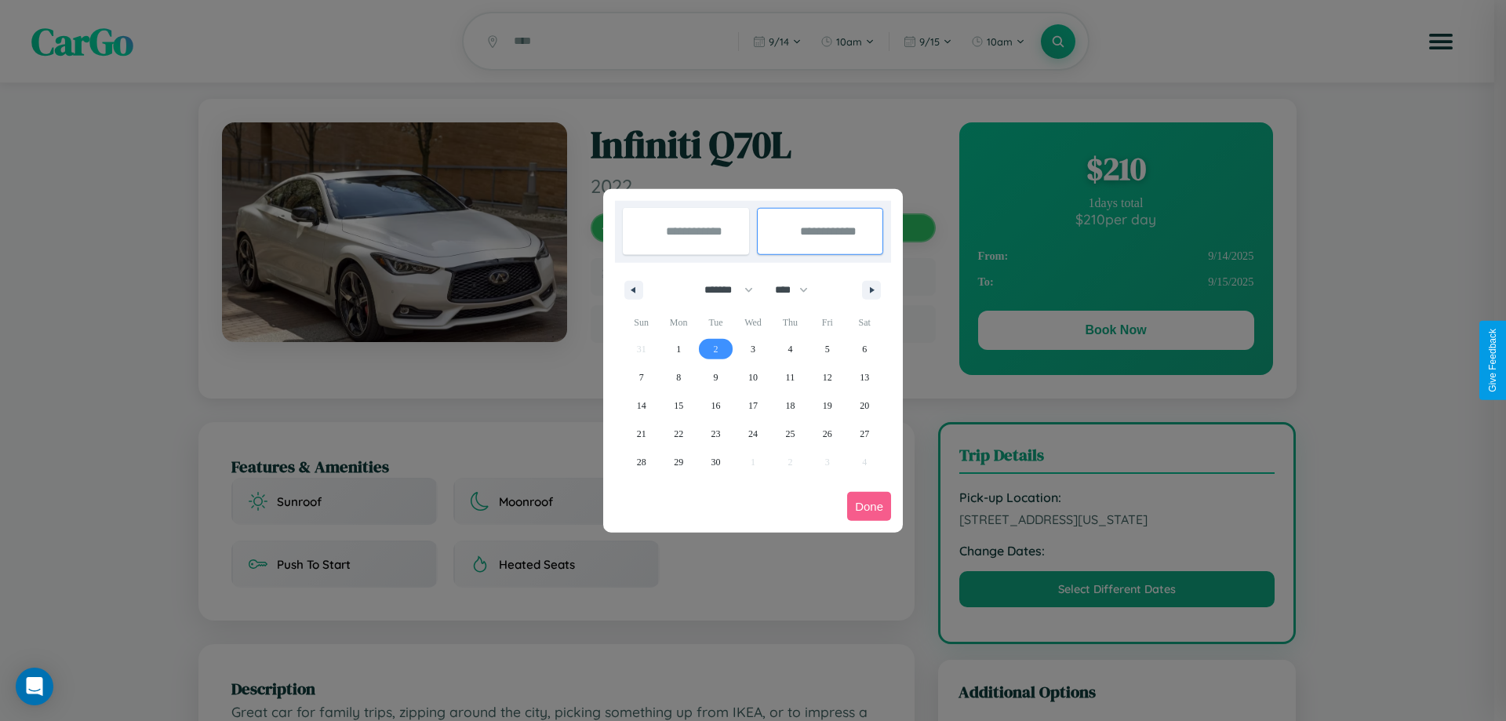
click at [715, 348] on span "2" at bounding box center [716, 349] width 5 height 28
type input "**********"
select select "*"
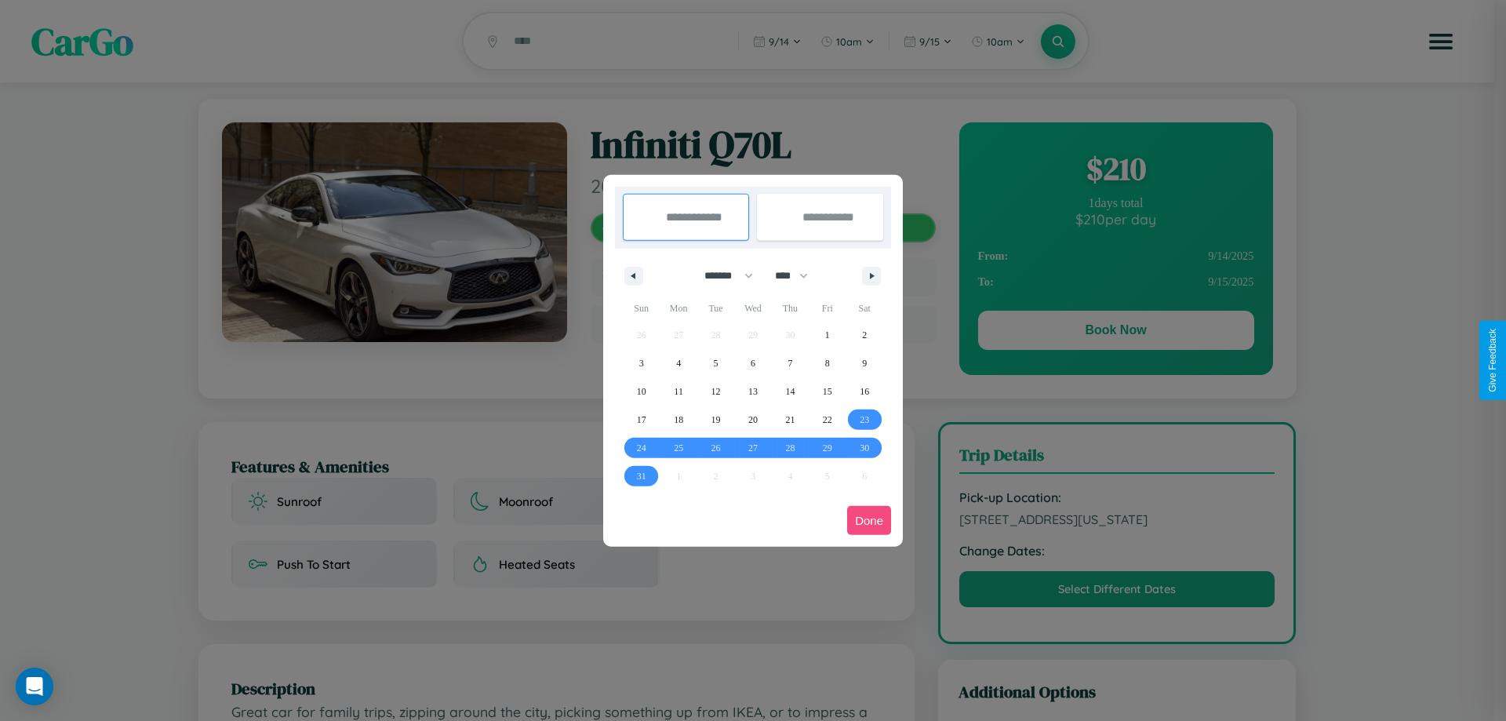
click at [869, 520] on button "Done" at bounding box center [869, 520] width 44 height 29
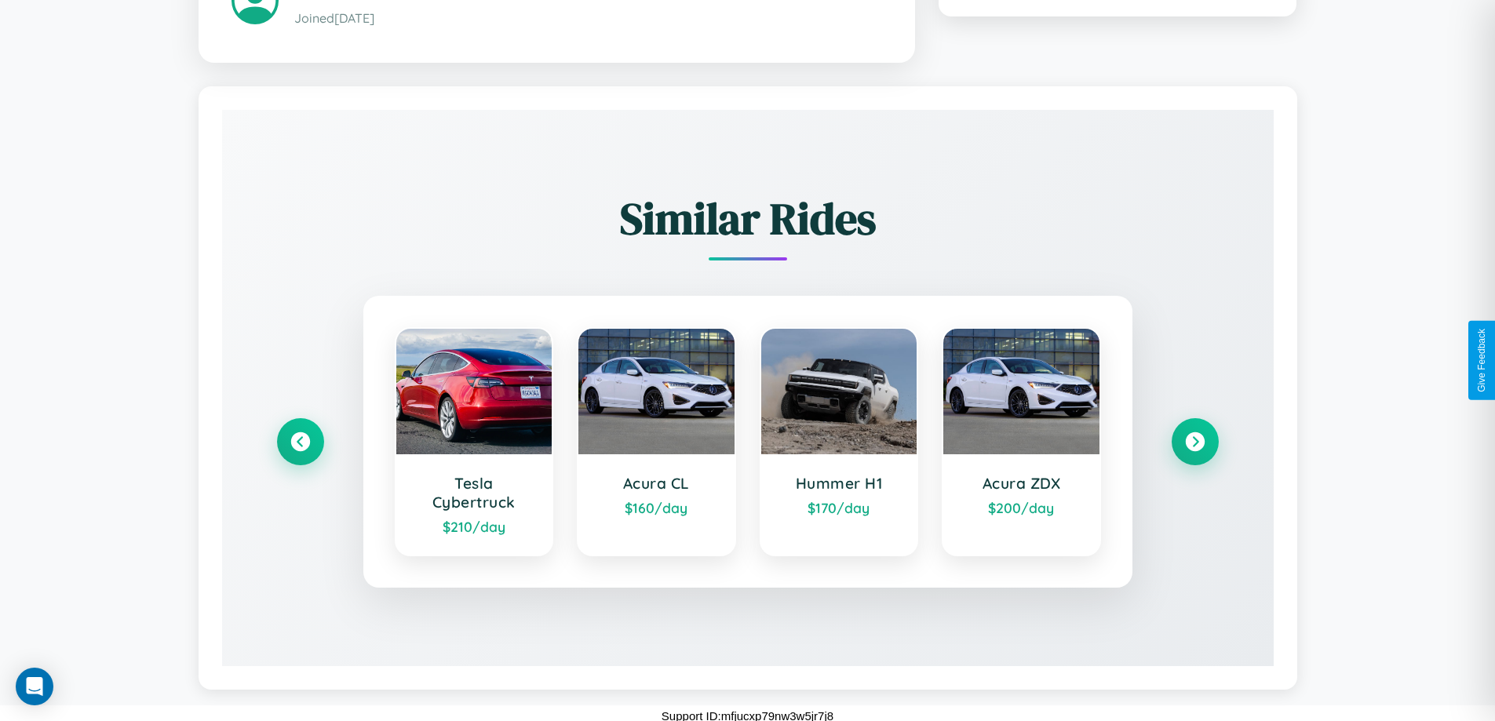
scroll to position [919, 0]
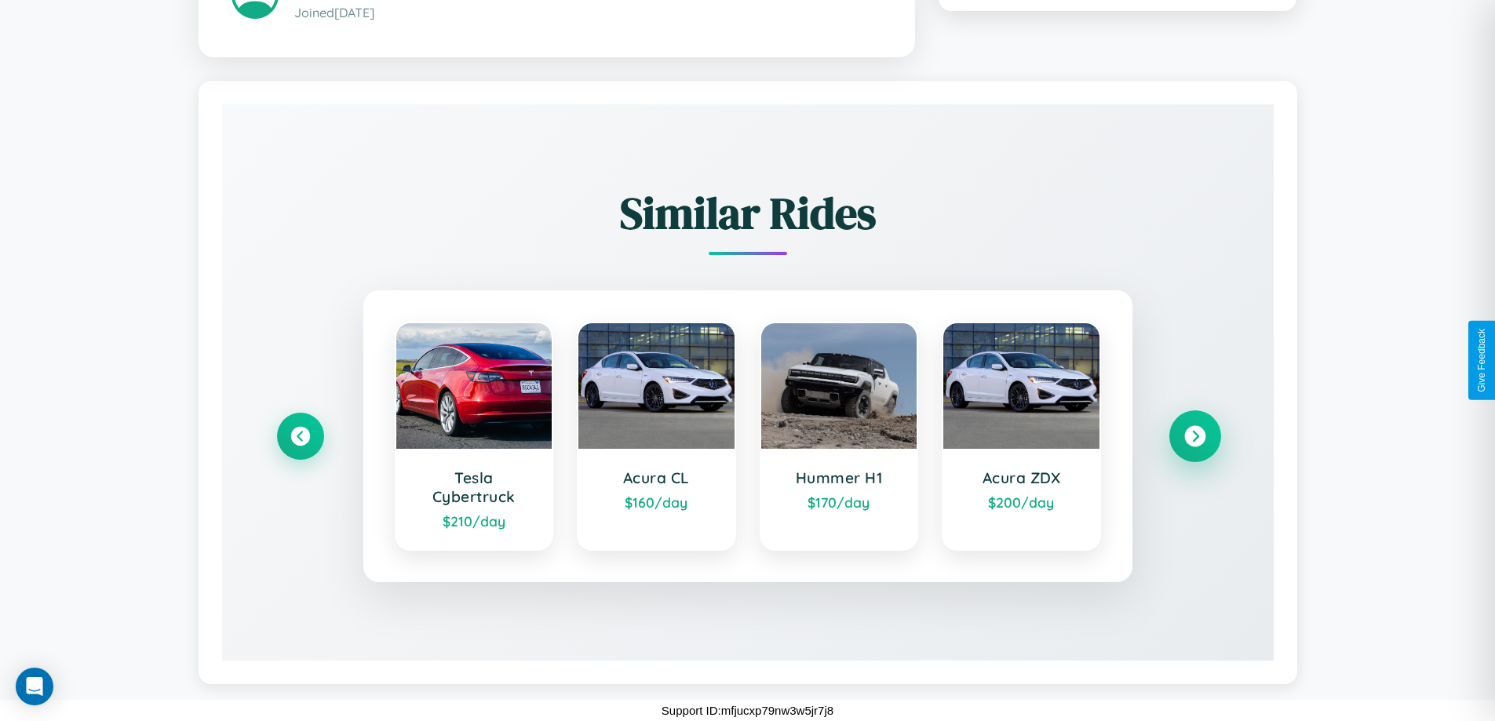
click at [1194, 435] on icon at bounding box center [1194, 435] width 21 height 21
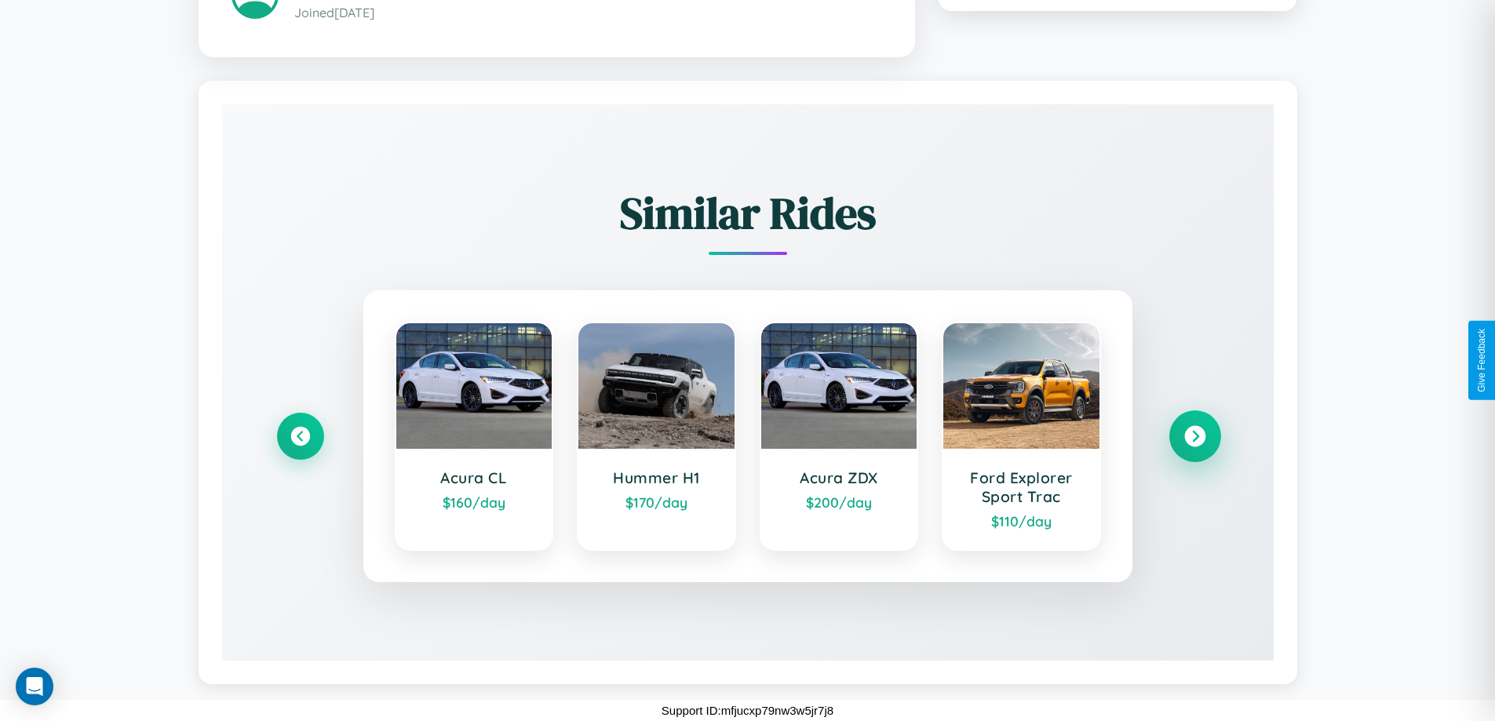
click at [1194, 435] on icon at bounding box center [1194, 435] width 21 height 21
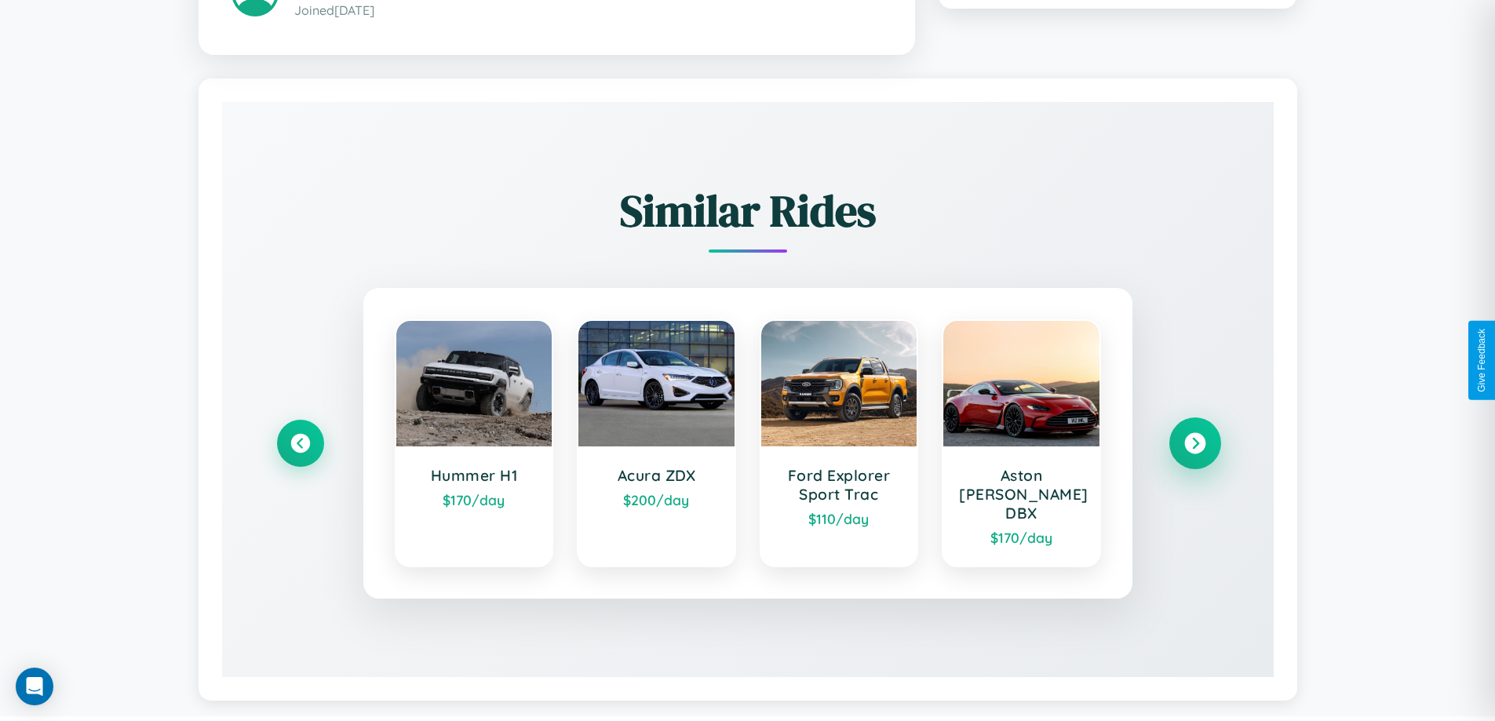
click at [1194, 435] on icon at bounding box center [1194, 442] width 21 height 21
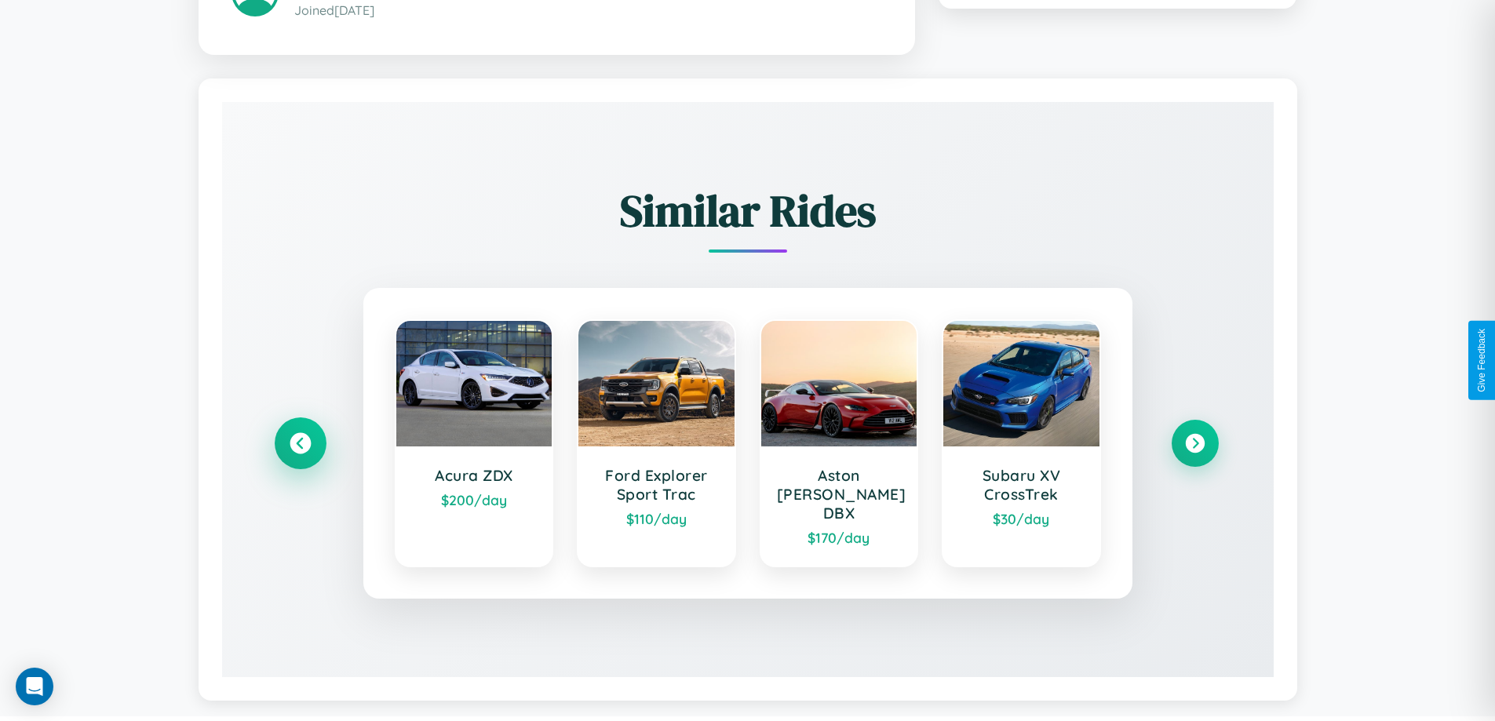
click at [300, 435] on icon at bounding box center [299, 442] width 21 height 21
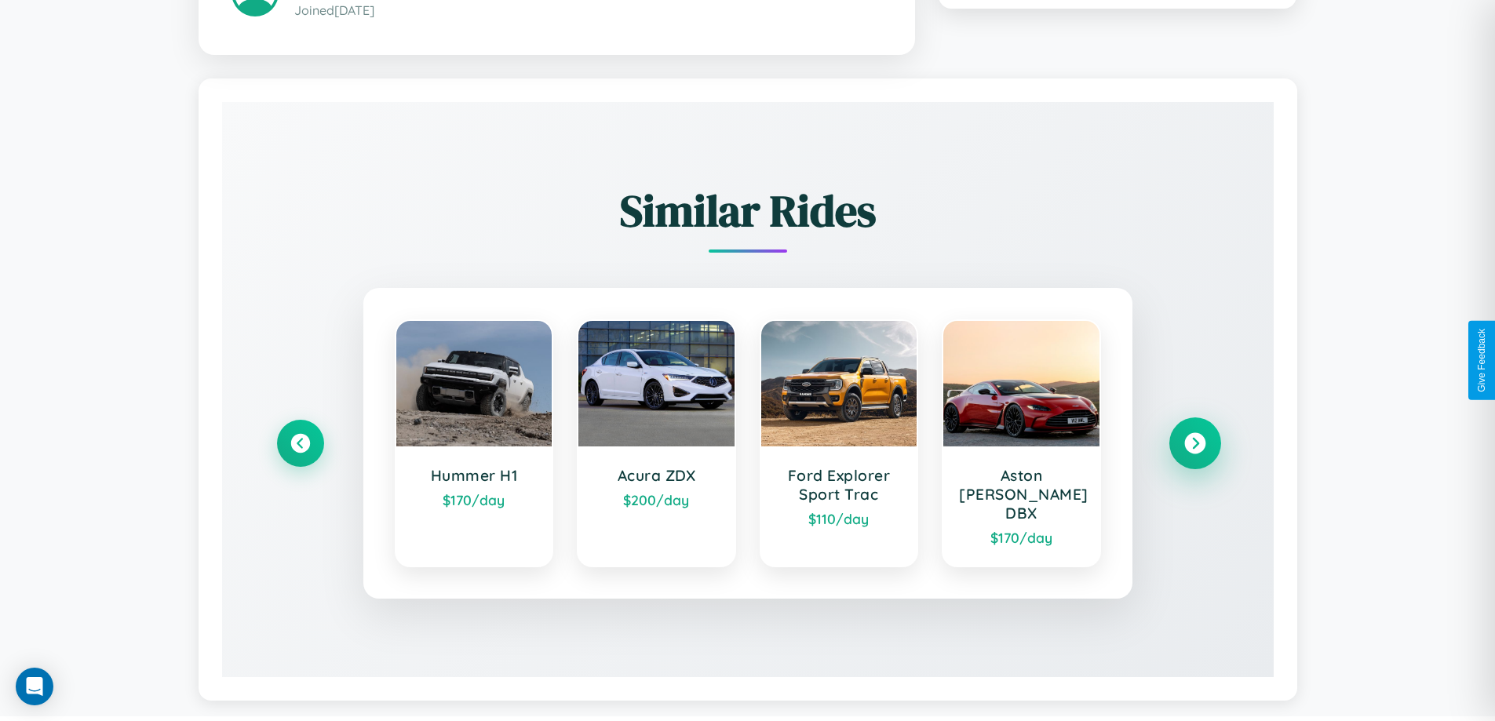
click at [1194, 435] on icon at bounding box center [1194, 442] width 21 height 21
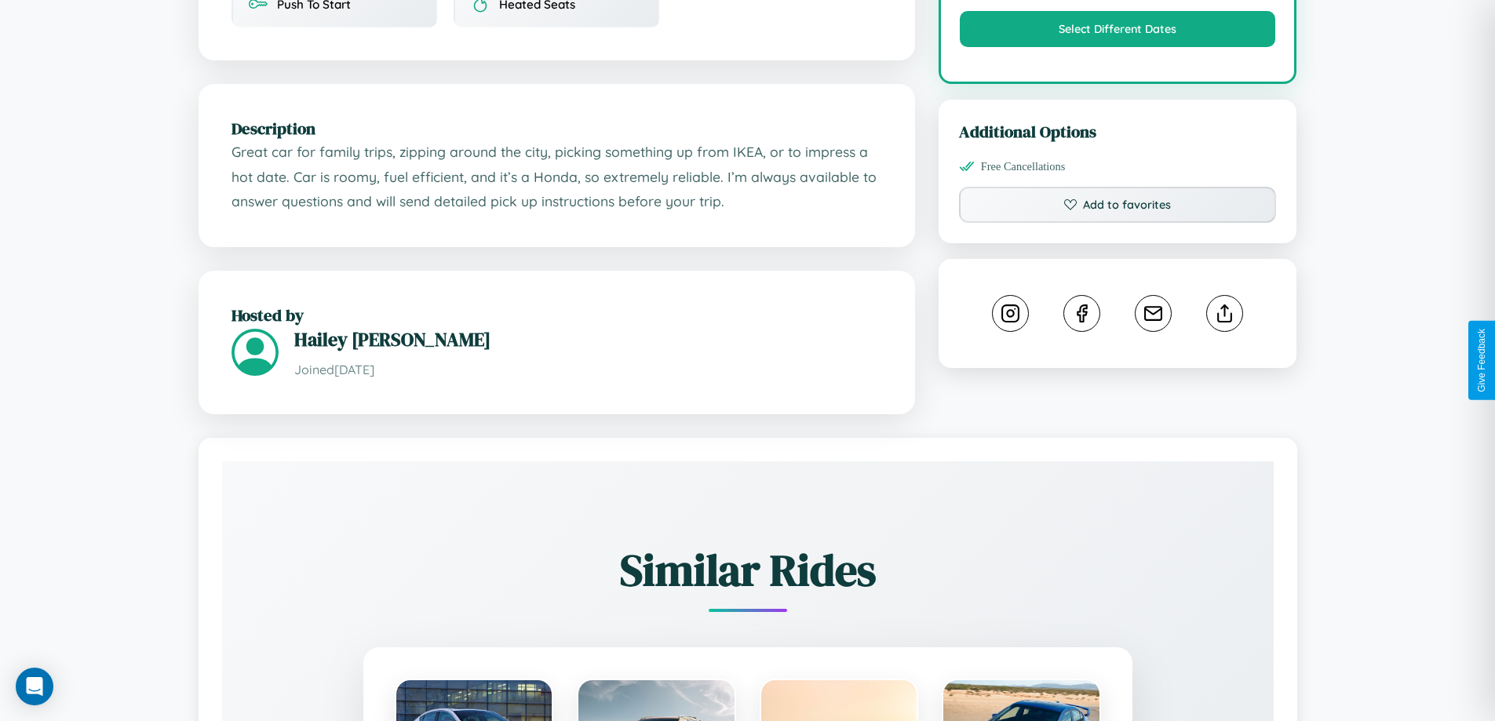
scroll to position [531, 0]
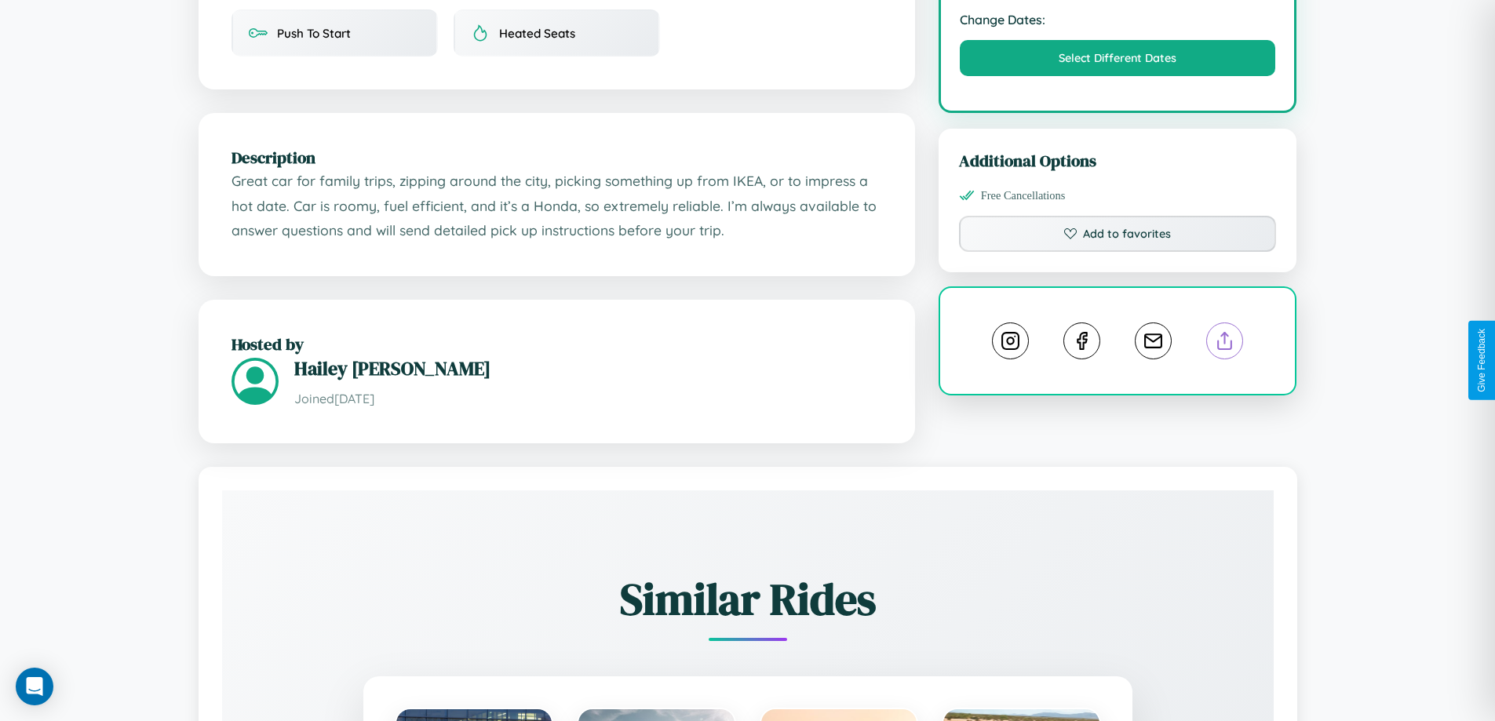
click at [1225, 344] on line at bounding box center [1225, 338] width 0 height 11
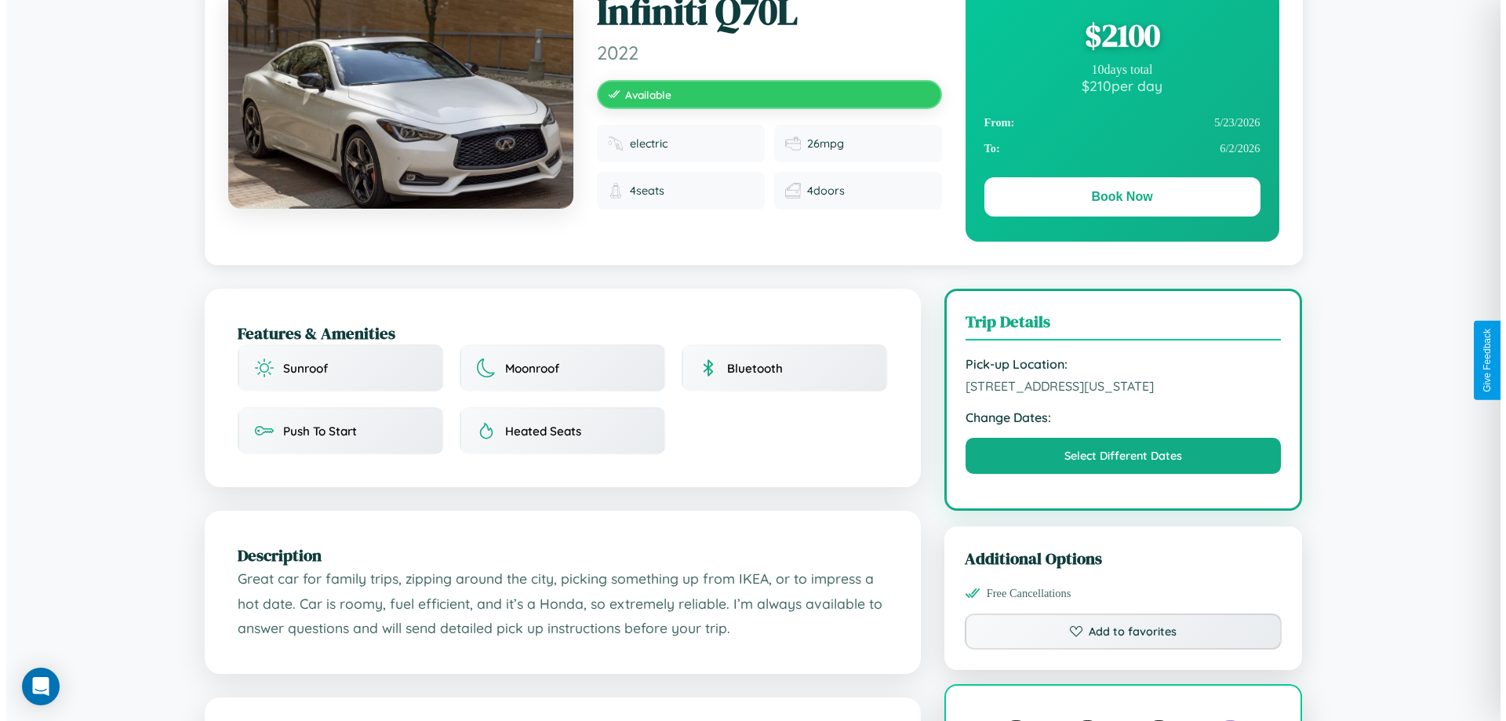
scroll to position [0, 0]
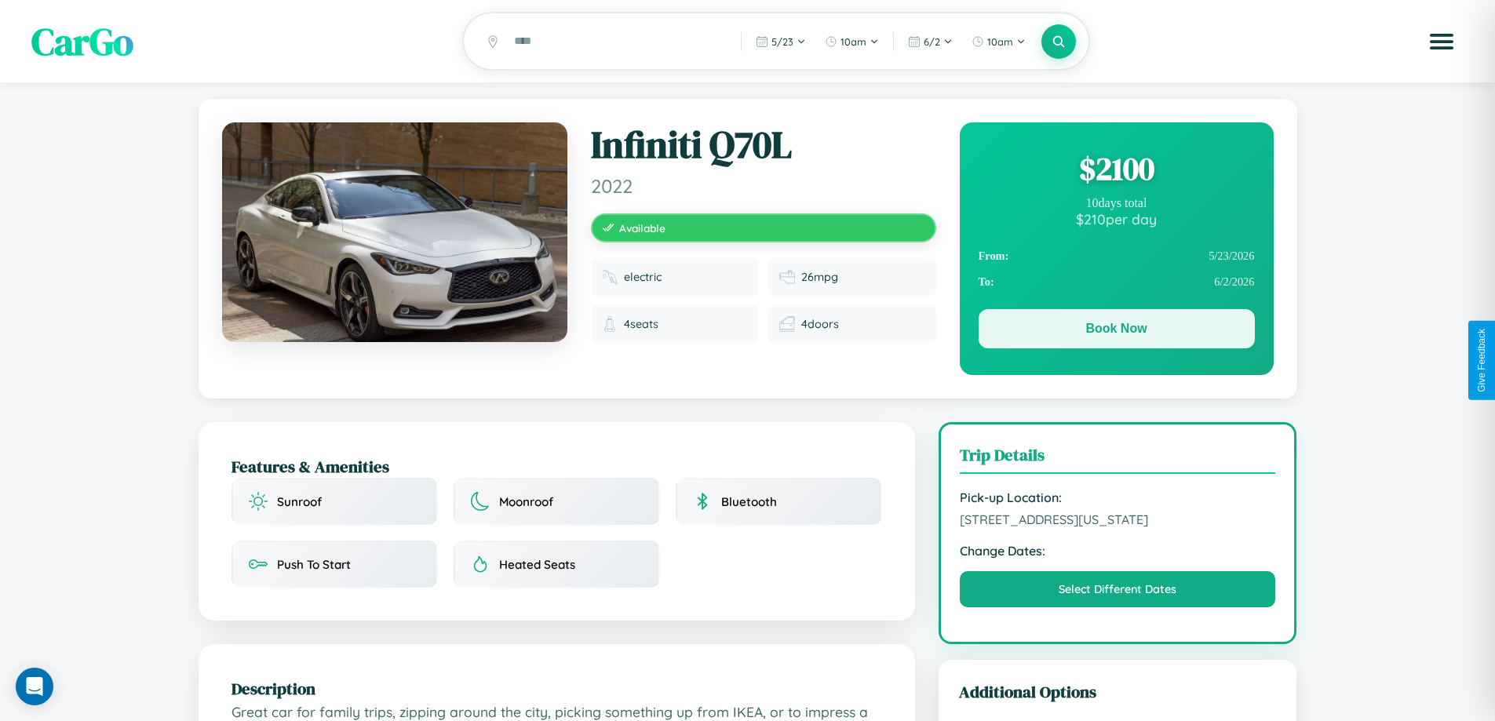
click at [1116, 331] on button "Book Now" at bounding box center [1116, 328] width 276 height 39
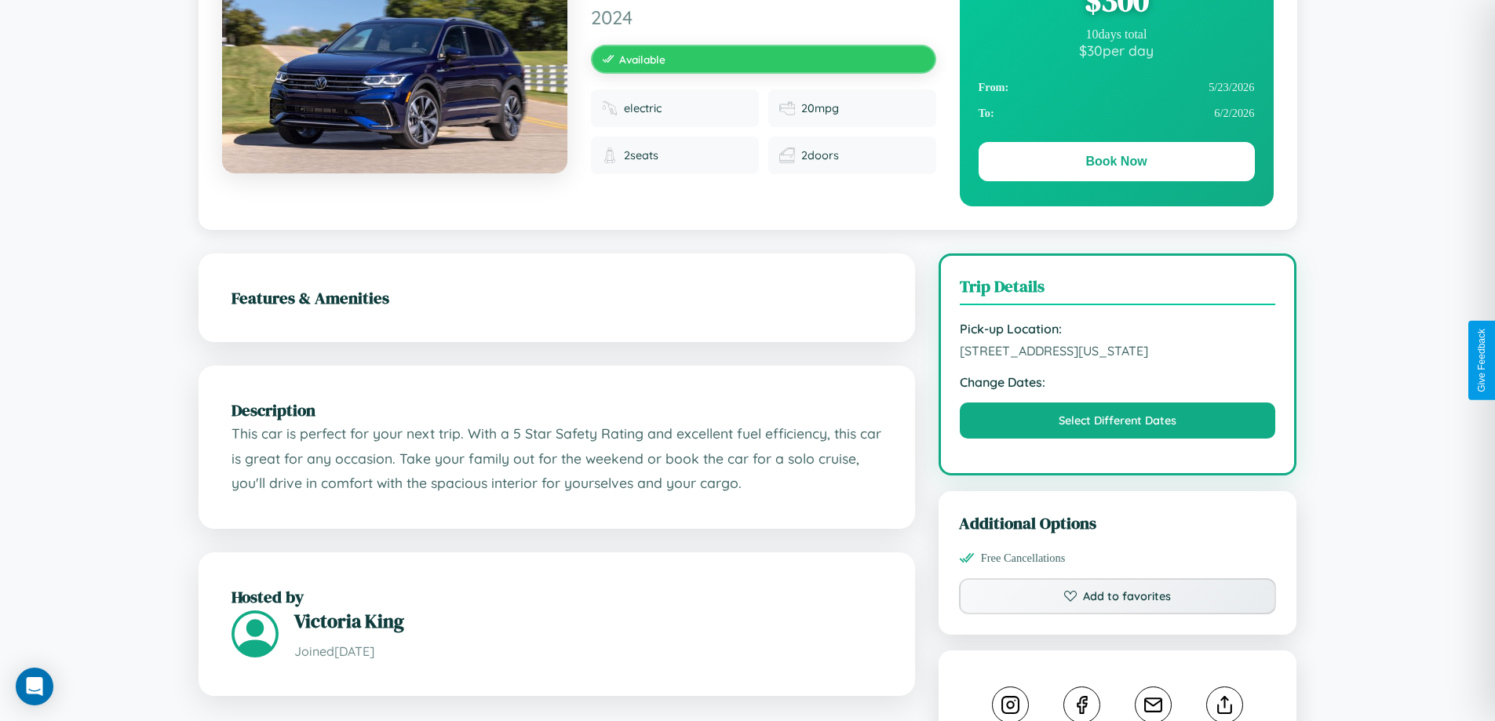
scroll to position [169, 0]
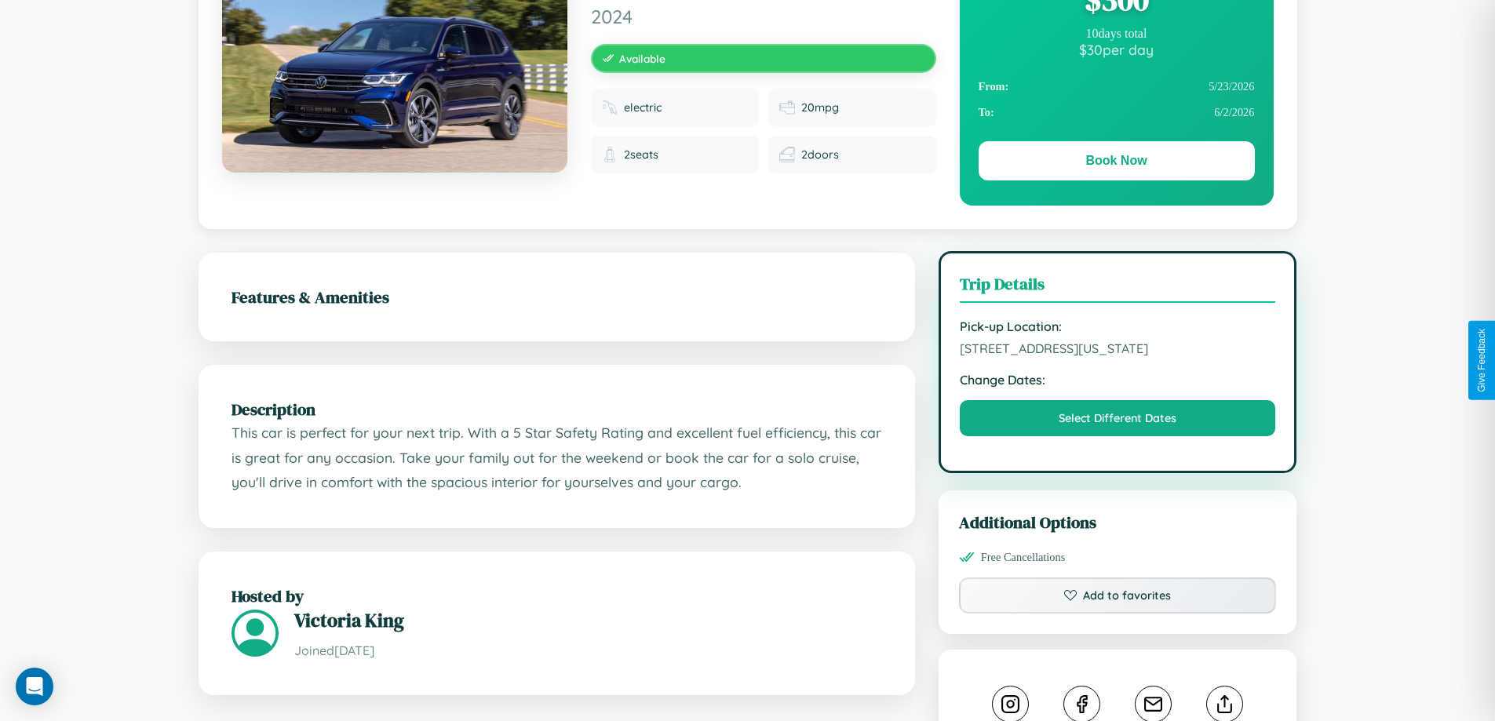
click at [1117, 356] on span "4311 Maple Street Philadelphia Pennsylvania 54163 United States" at bounding box center [1117, 348] width 316 height 16
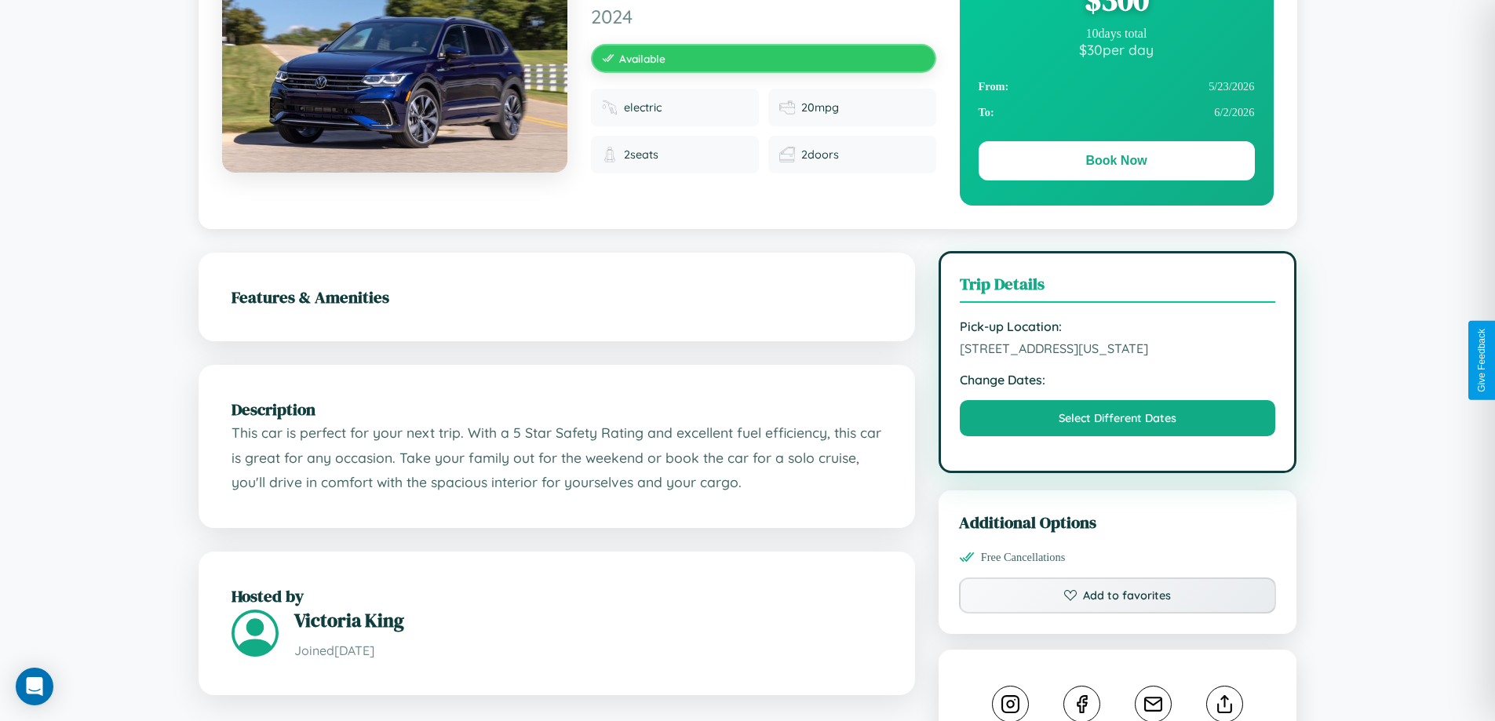
click at [1117, 356] on span "4311 Maple Street Philadelphia Pennsylvania 54163 United States" at bounding box center [1117, 348] width 316 height 16
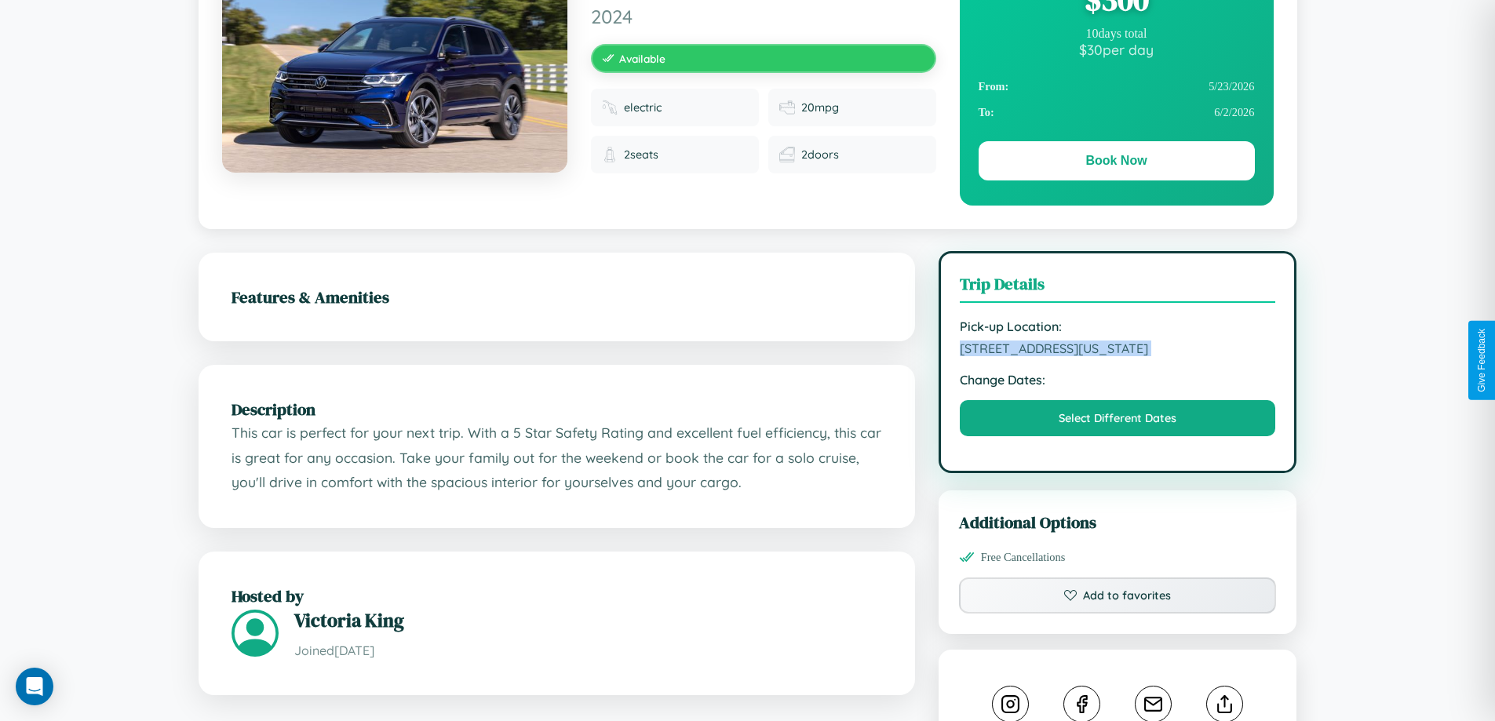
click at [1117, 356] on span "4311 Maple Street Philadelphia Pennsylvania 54163 United States" at bounding box center [1117, 348] width 316 height 16
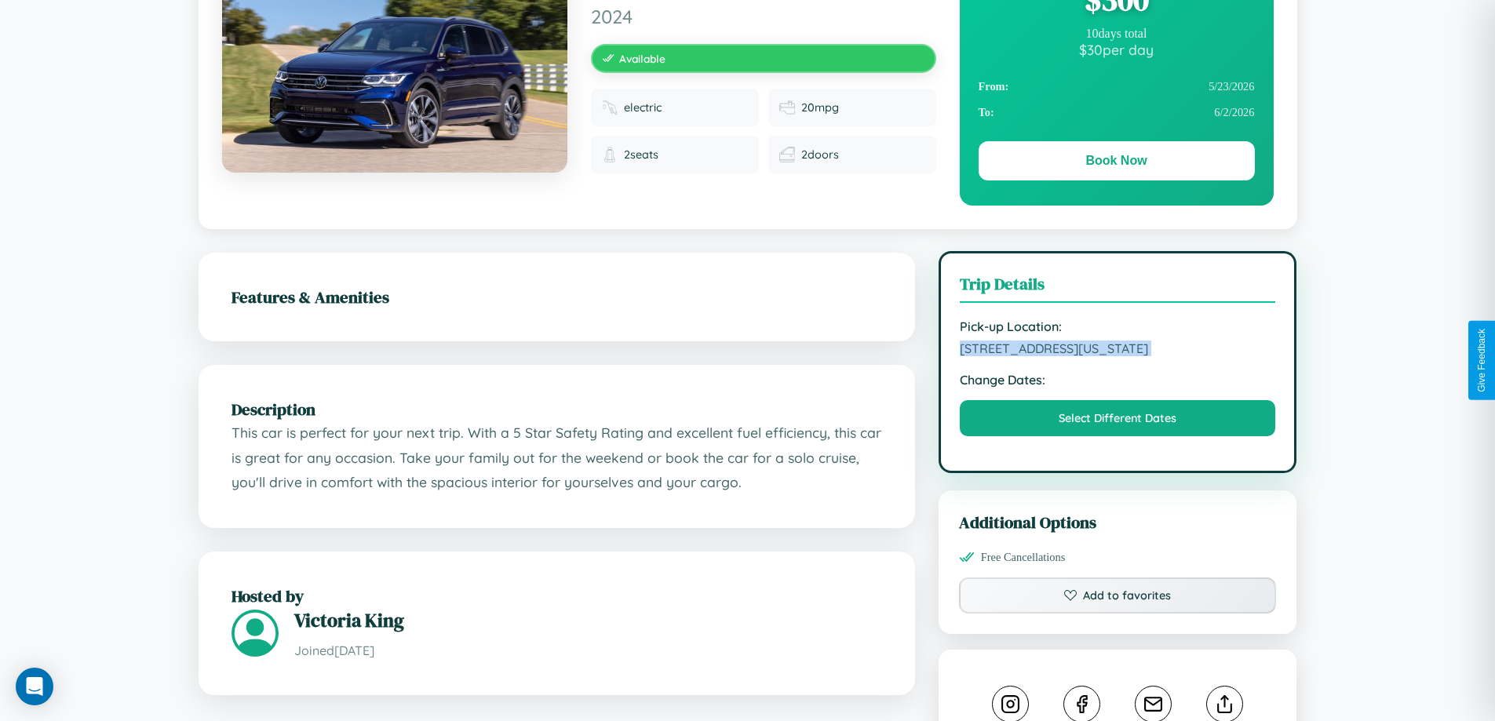
click at [1117, 356] on span "4311 Maple Street Philadelphia Pennsylvania 54163 United States" at bounding box center [1117, 348] width 316 height 16
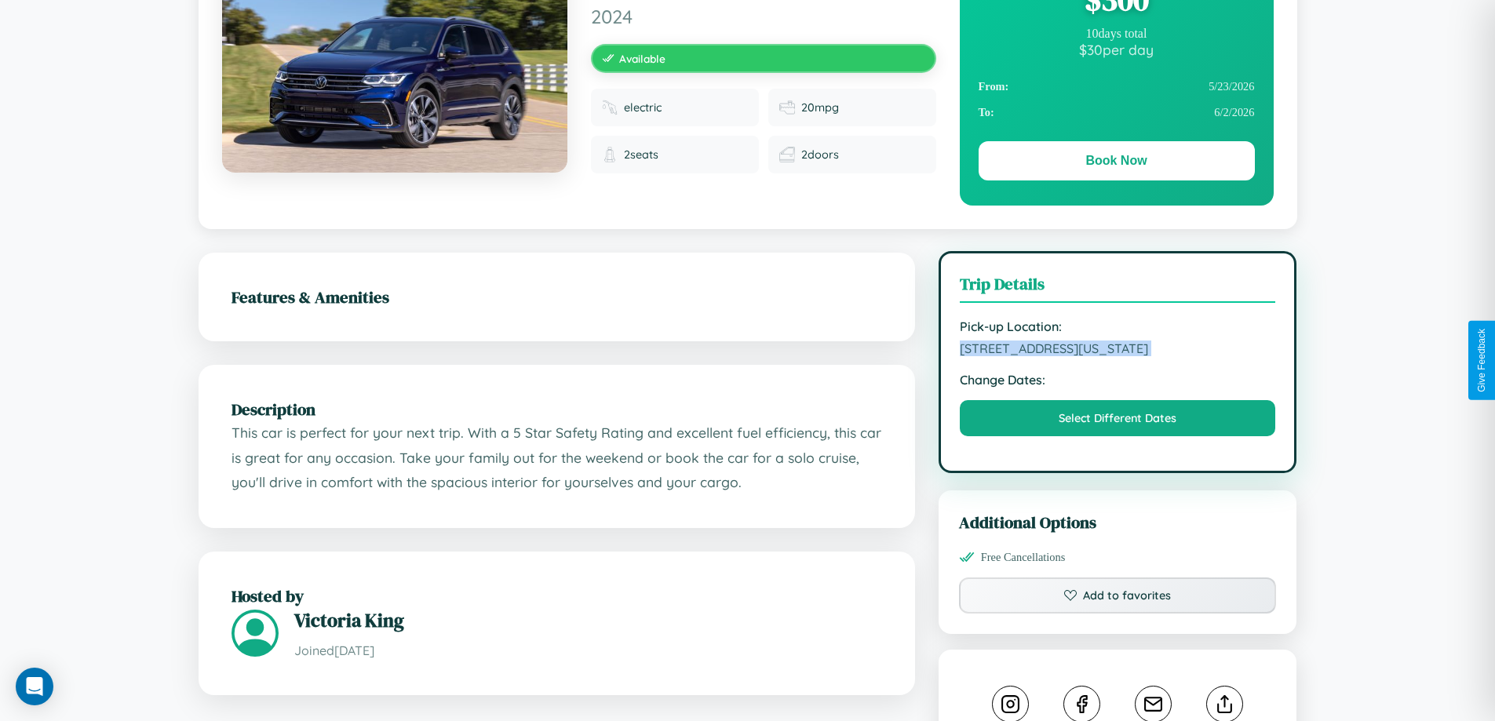
click at [1117, 356] on span "4311 Maple Street Philadelphia Pennsylvania 54163 United States" at bounding box center [1117, 348] width 316 height 16
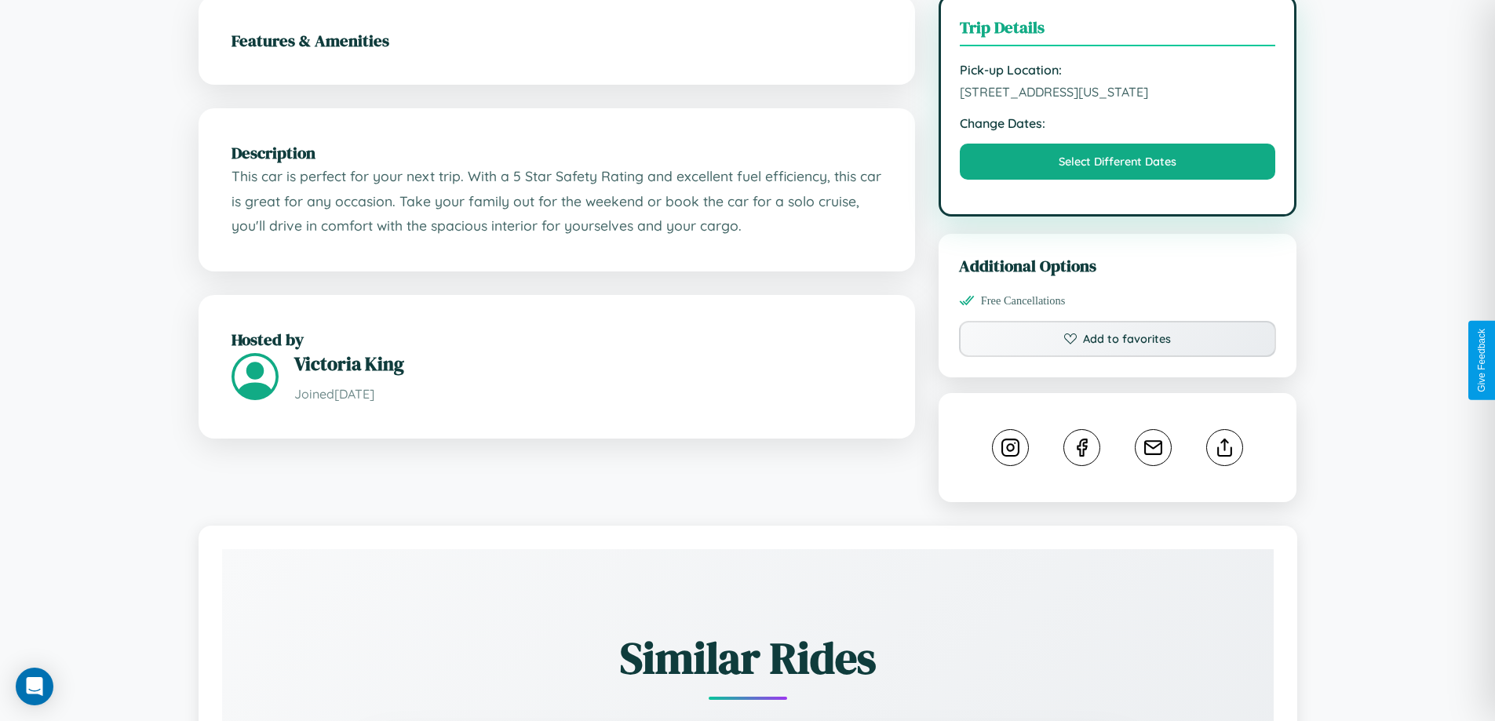
scroll to position [531, 0]
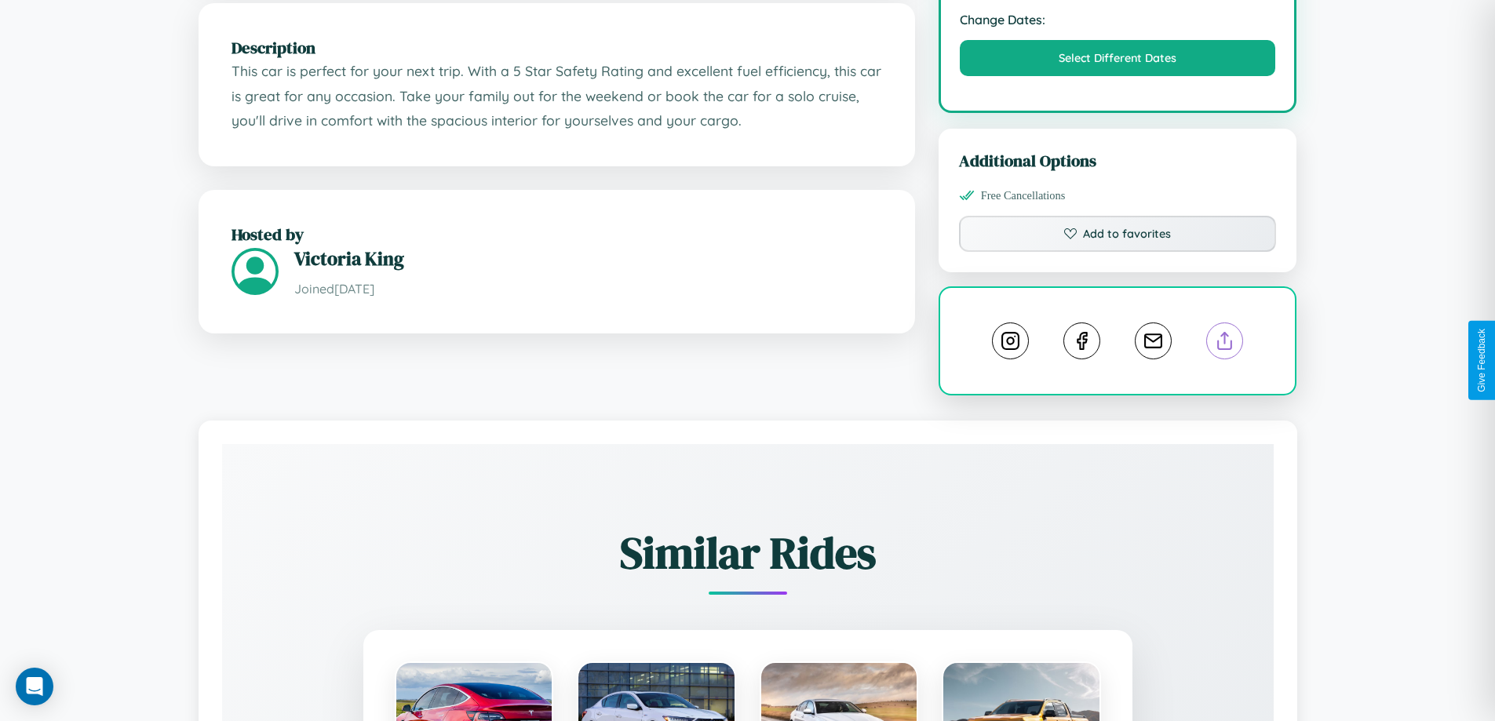
click at [1225, 344] on line at bounding box center [1225, 338] width 0 height 11
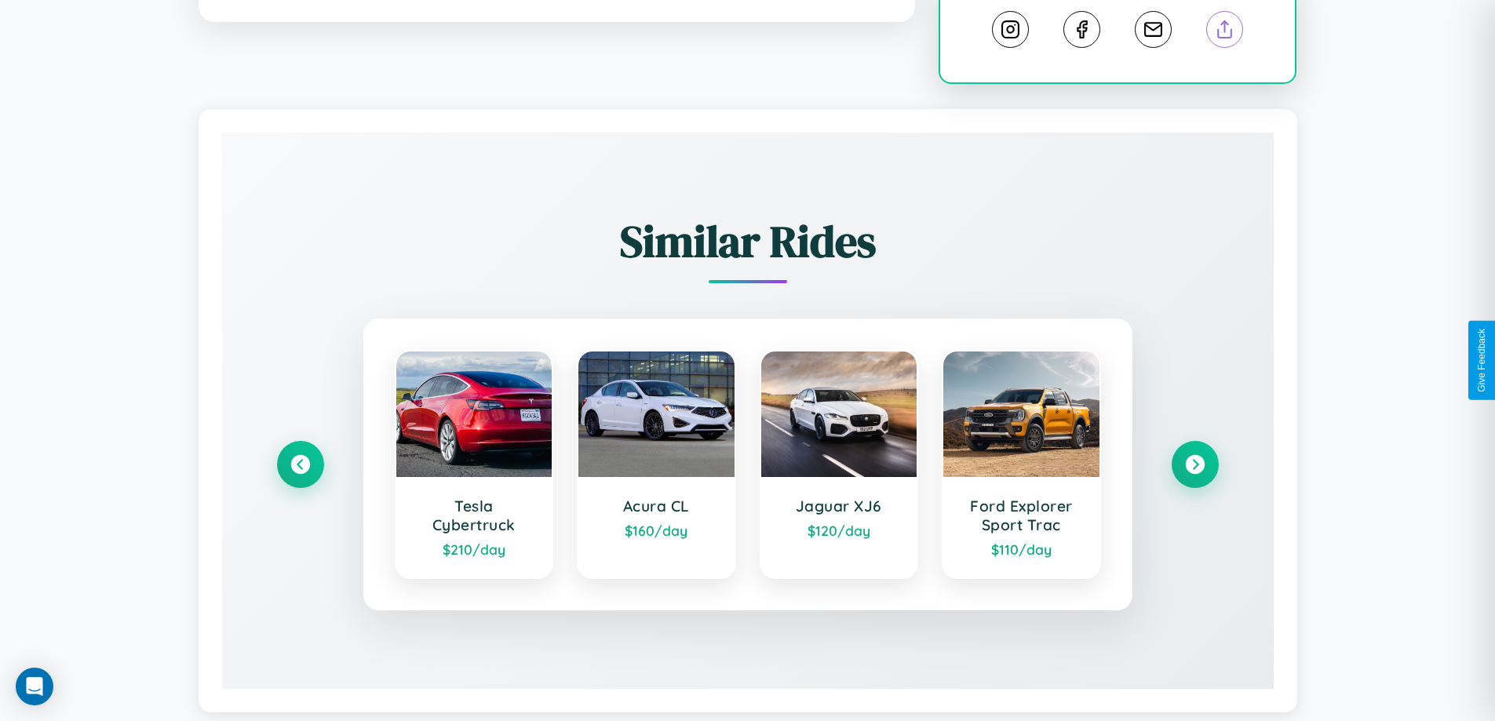
scroll to position [889, 0]
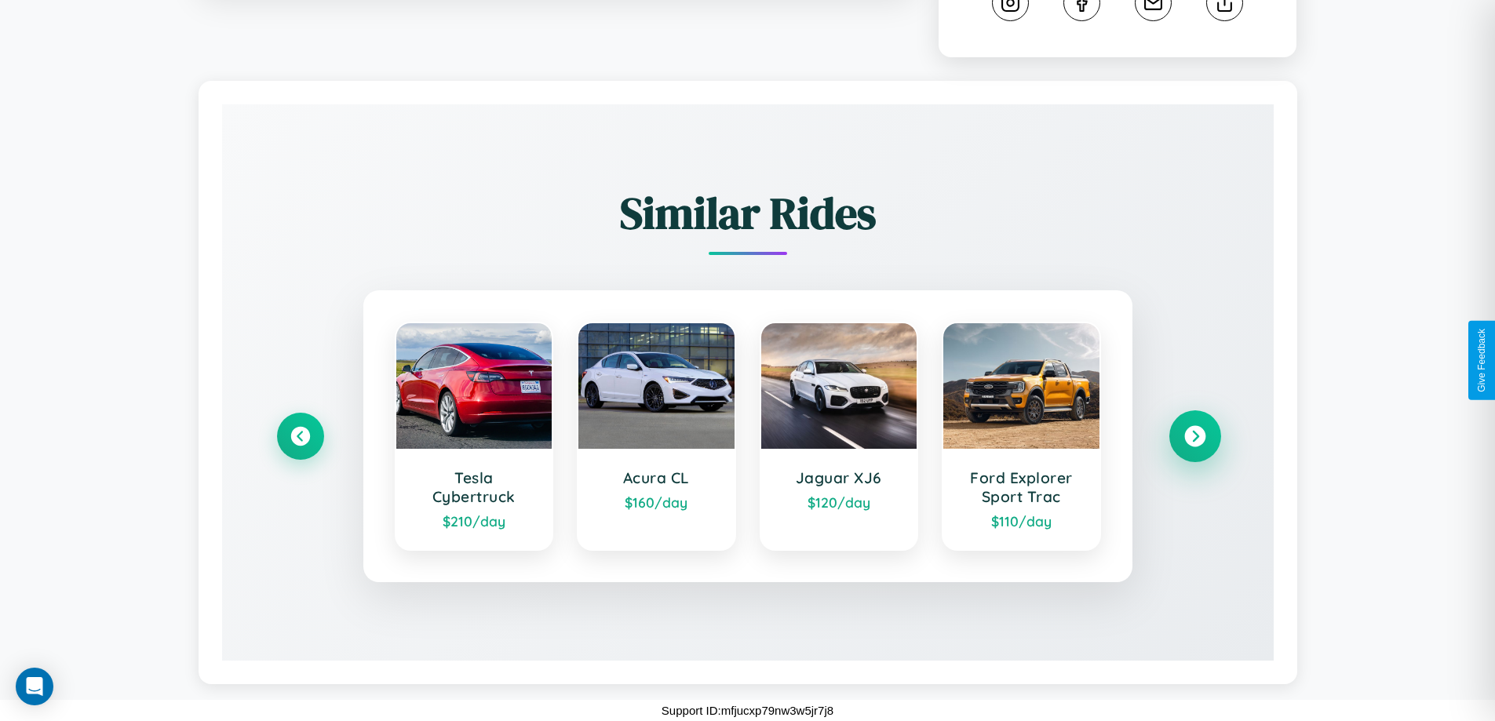
click at [1194, 436] on icon at bounding box center [1194, 436] width 21 height 21
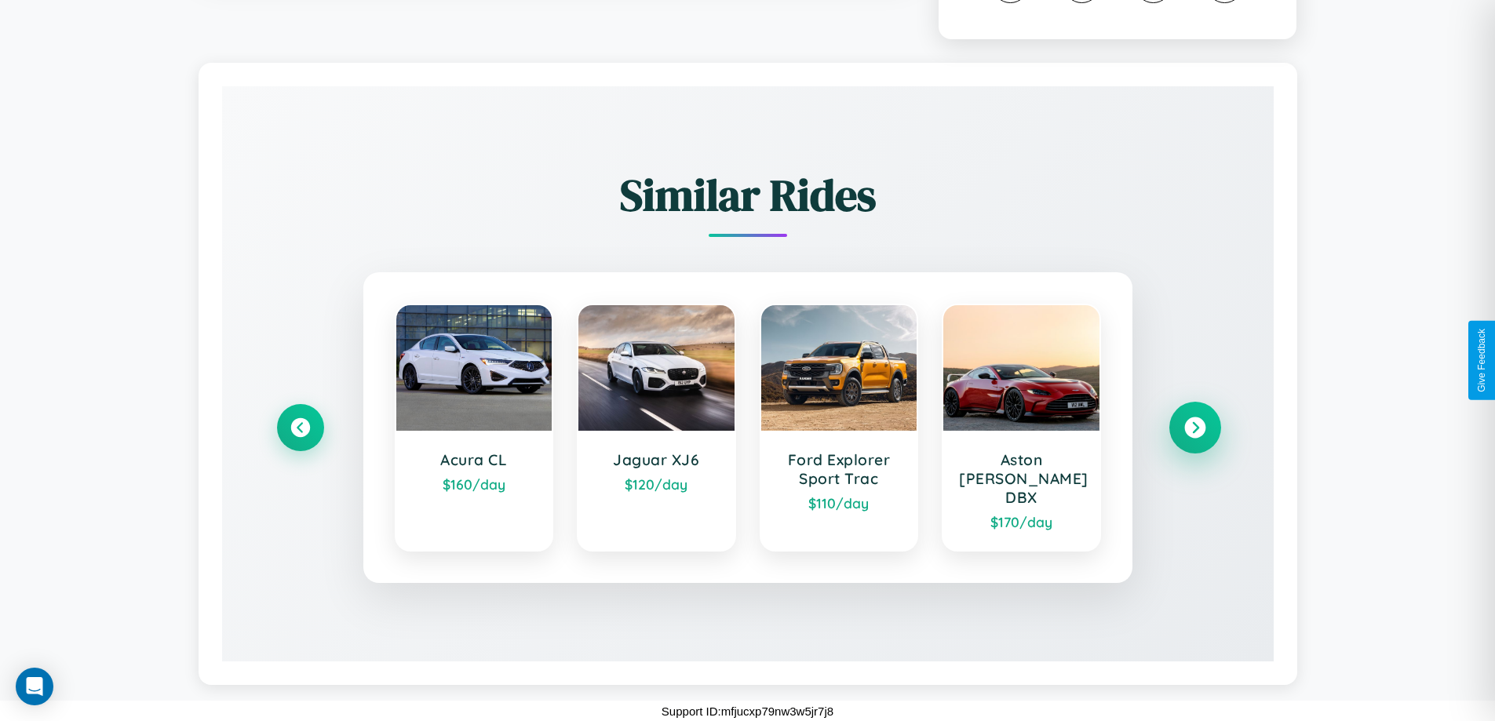
click at [1194, 436] on icon at bounding box center [1194, 427] width 21 height 21
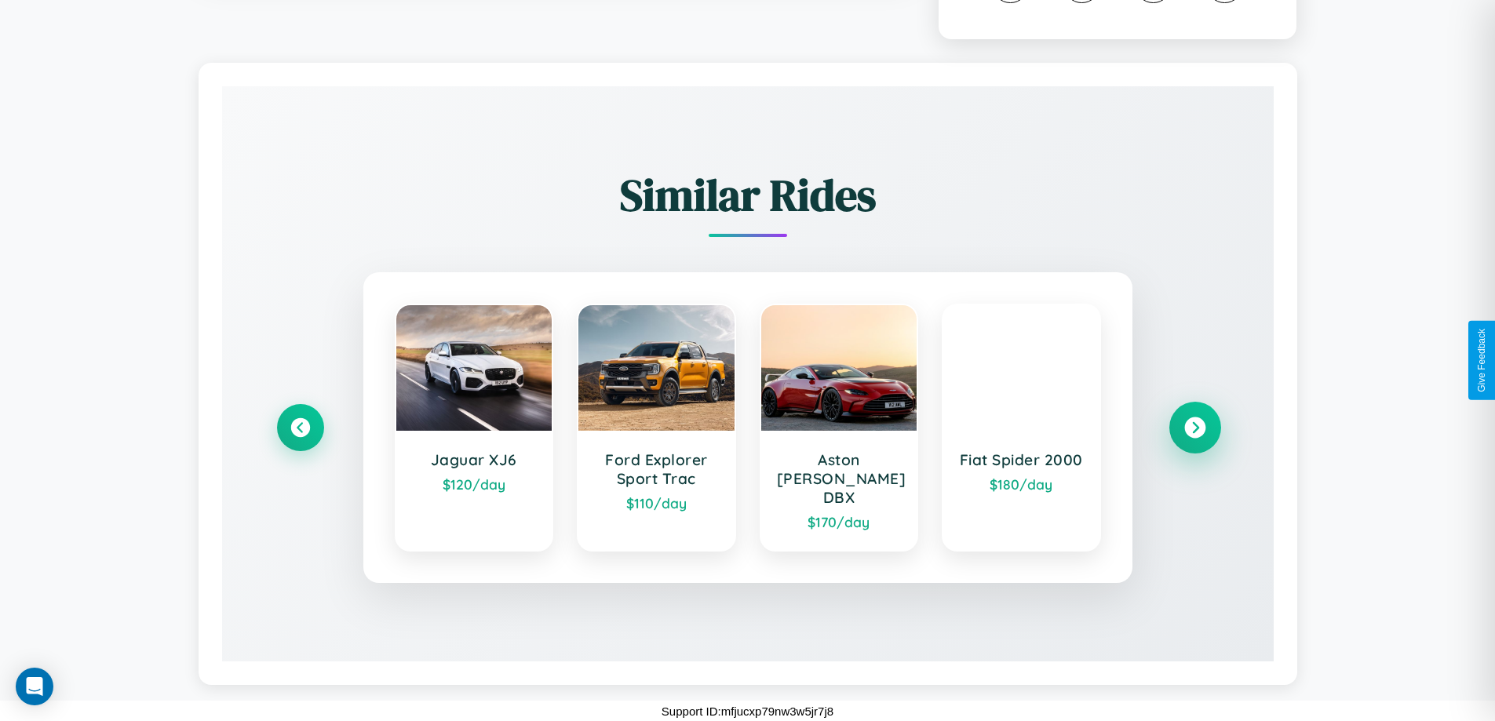
click at [1194, 436] on icon at bounding box center [1194, 427] width 21 height 21
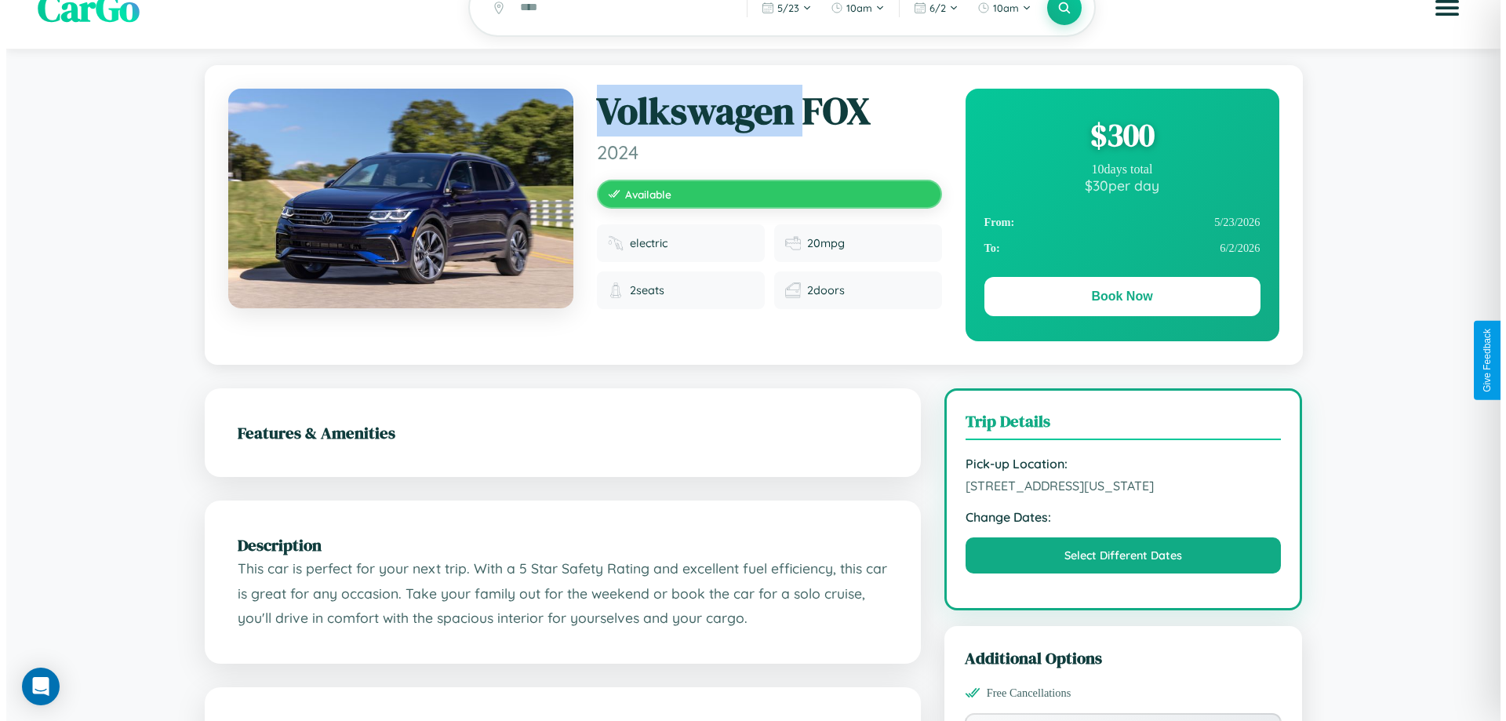
scroll to position [0, 0]
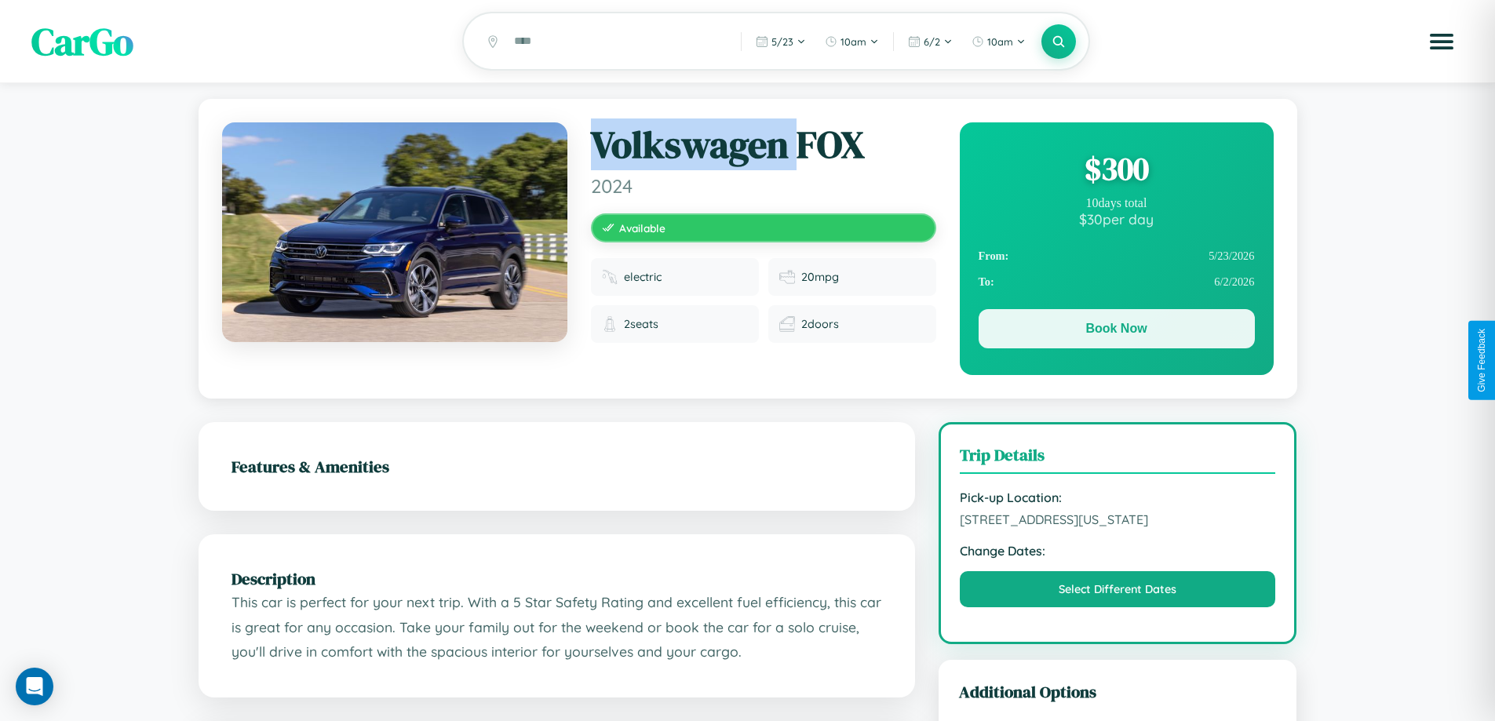
click at [1116, 331] on button "Book Now" at bounding box center [1116, 328] width 276 height 39
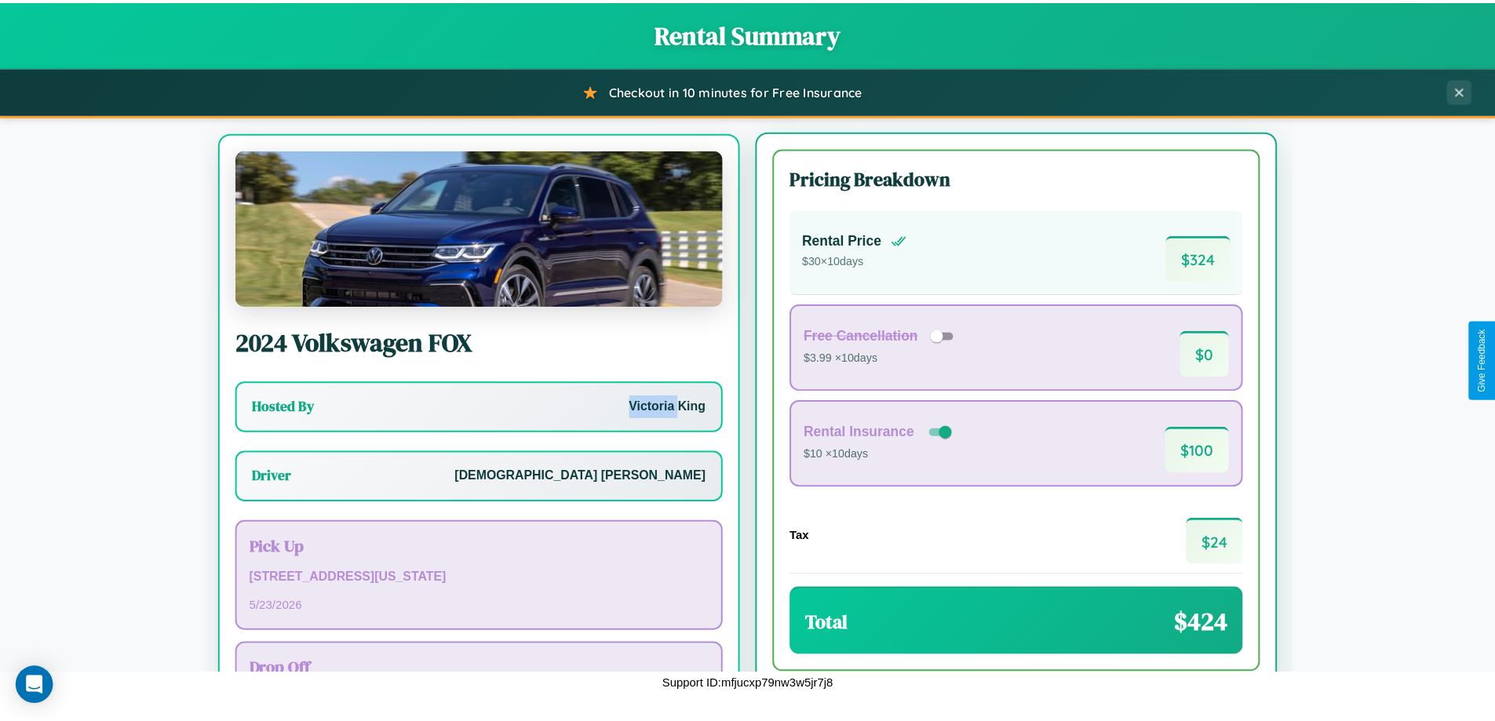
scroll to position [73, 0]
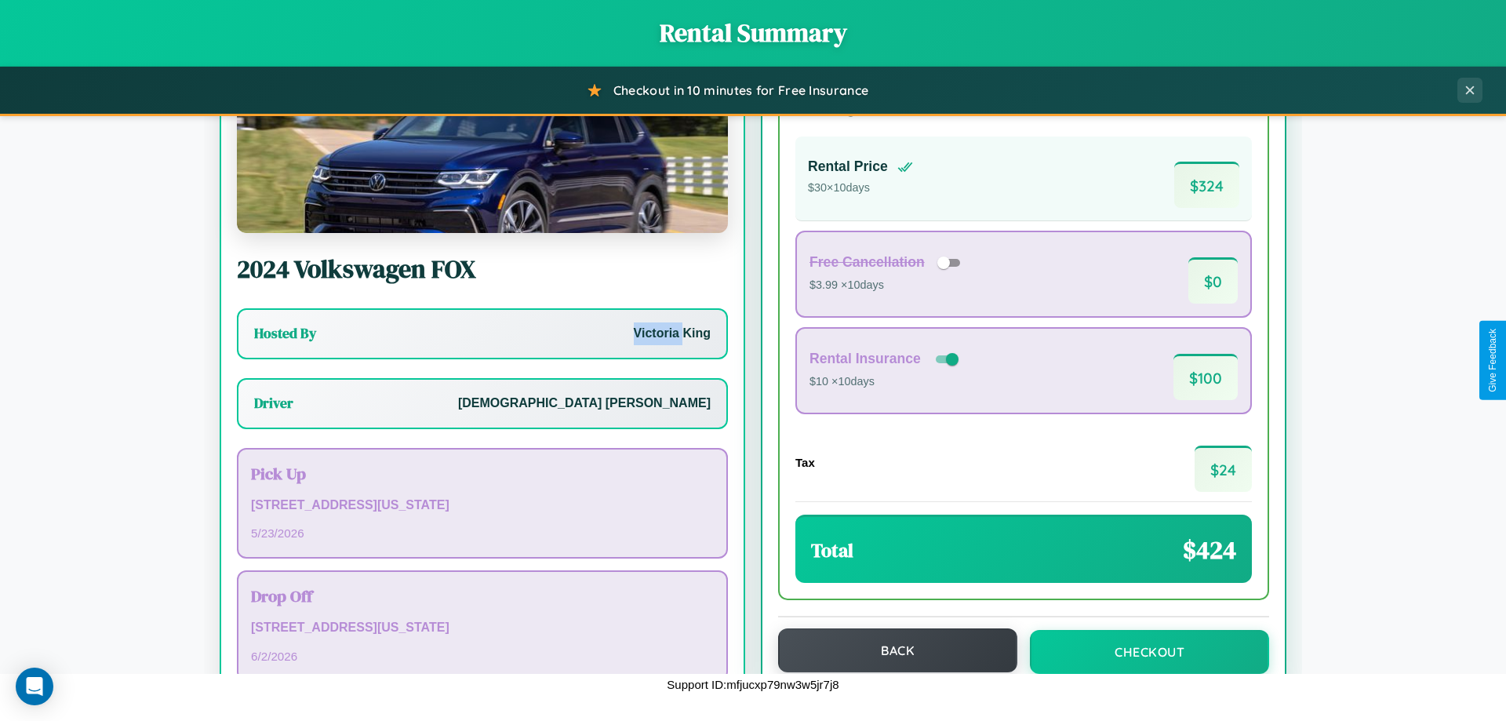
click at [890, 650] on button "Back" at bounding box center [897, 650] width 239 height 44
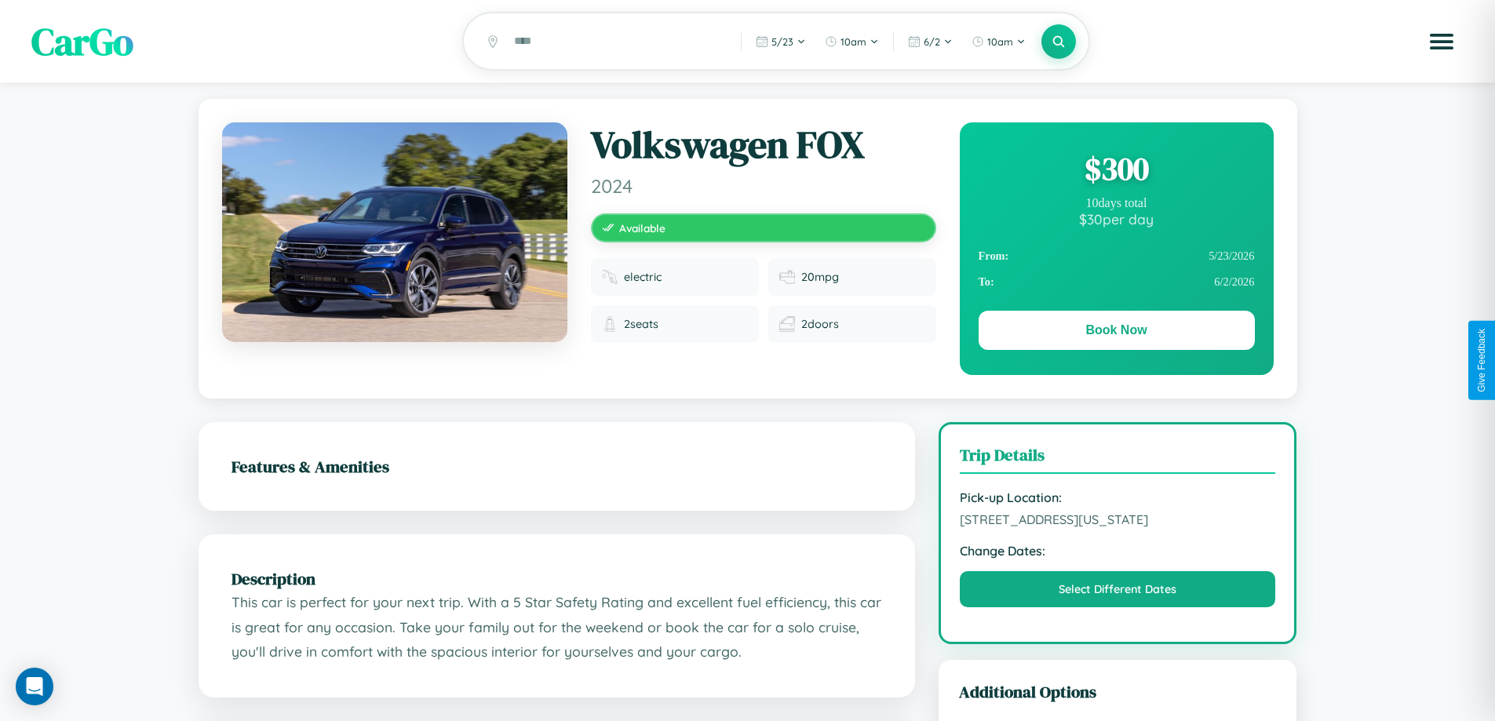
scroll to position [531, 0]
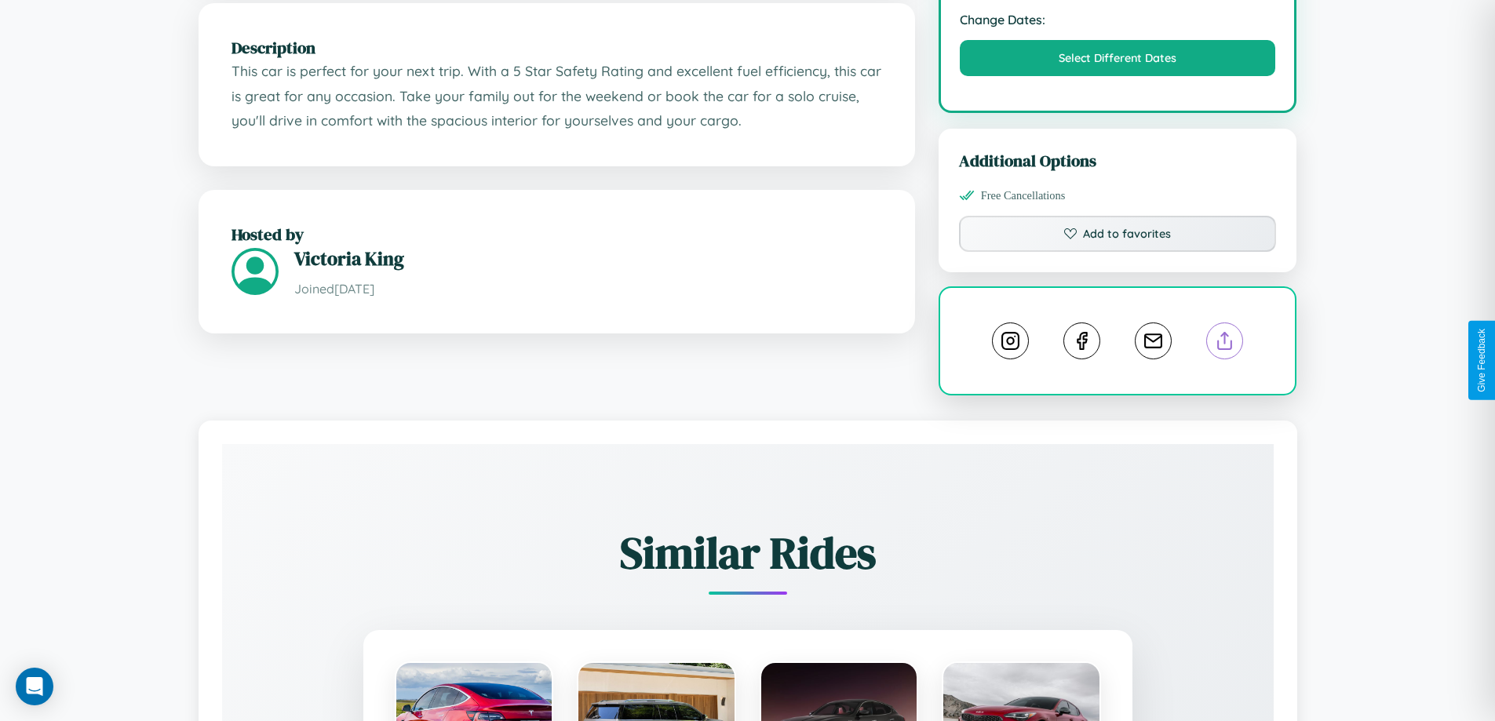
click at [1225, 344] on line at bounding box center [1225, 338] width 0 height 11
